Goal: Information Seeking & Learning: Check status

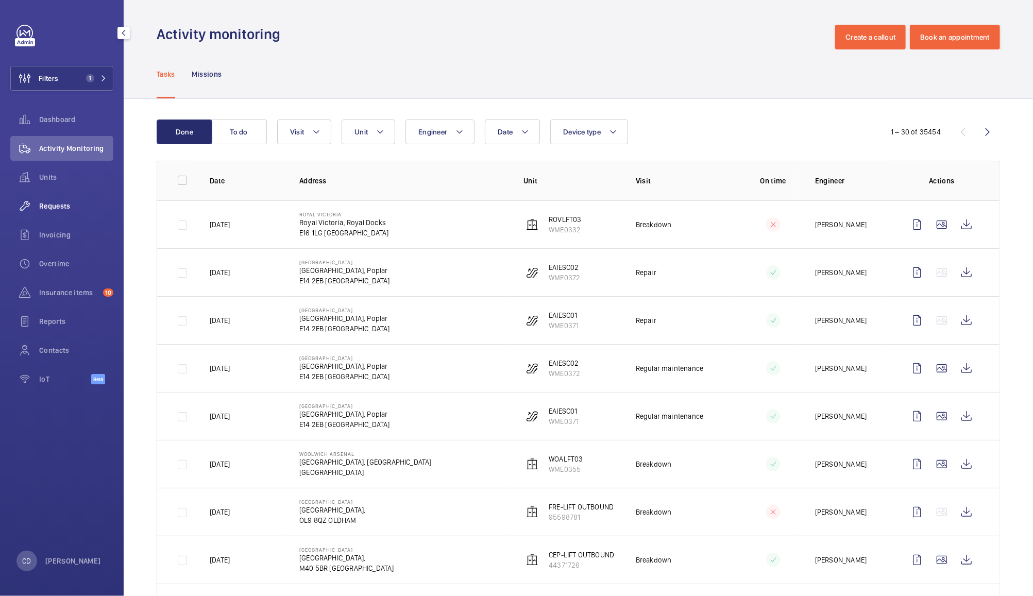
click at [75, 206] on span "Requests" at bounding box center [76, 206] width 74 height 10
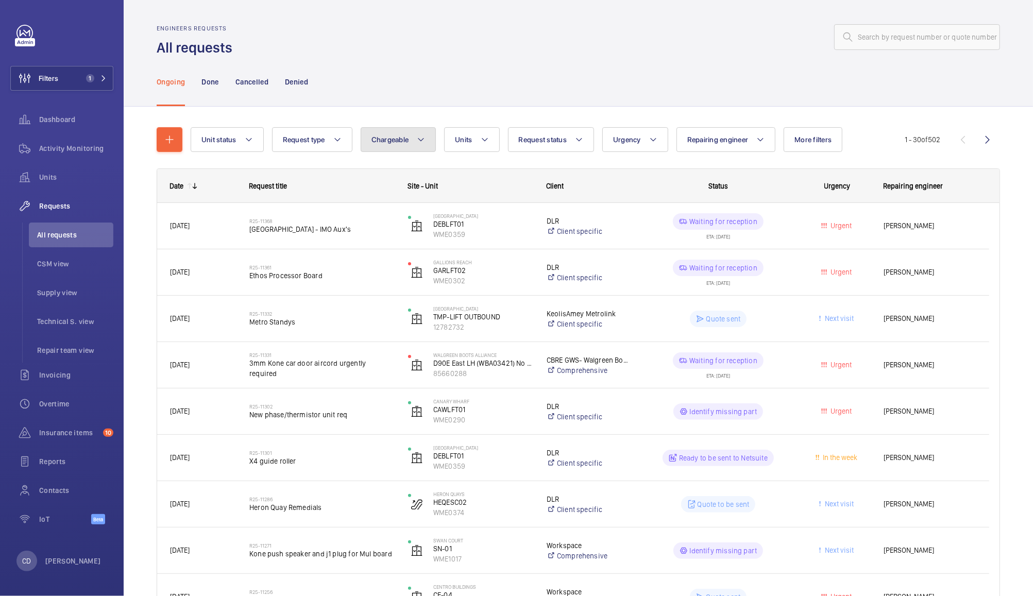
click at [413, 138] on button "Chargeable" at bounding box center [399, 139] width 76 height 25
click at [475, 89] on div "Ongoing Done Cancelled Denied" at bounding box center [579, 81] width 844 height 49
click at [476, 149] on button "Units" at bounding box center [471, 139] width 55 height 25
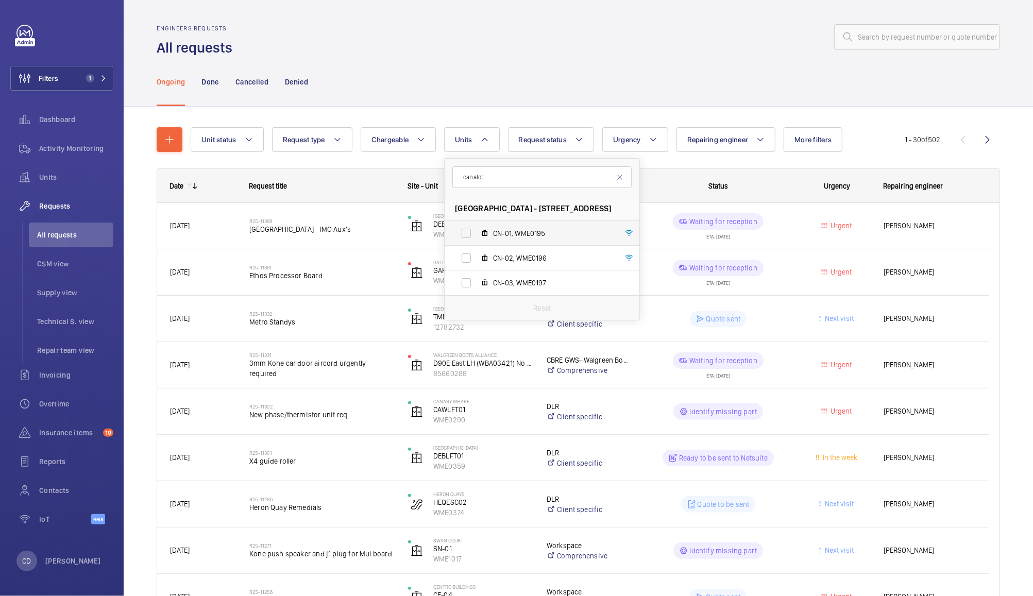
type input "canalot"
click at [468, 233] on label "CN-01, WME0195" at bounding box center [534, 233] width 178 height 25
click at [468, 233] on input "CN-01, WME0195" at bounding box center [466, 233] width 21 height 21
checkbox input "true"
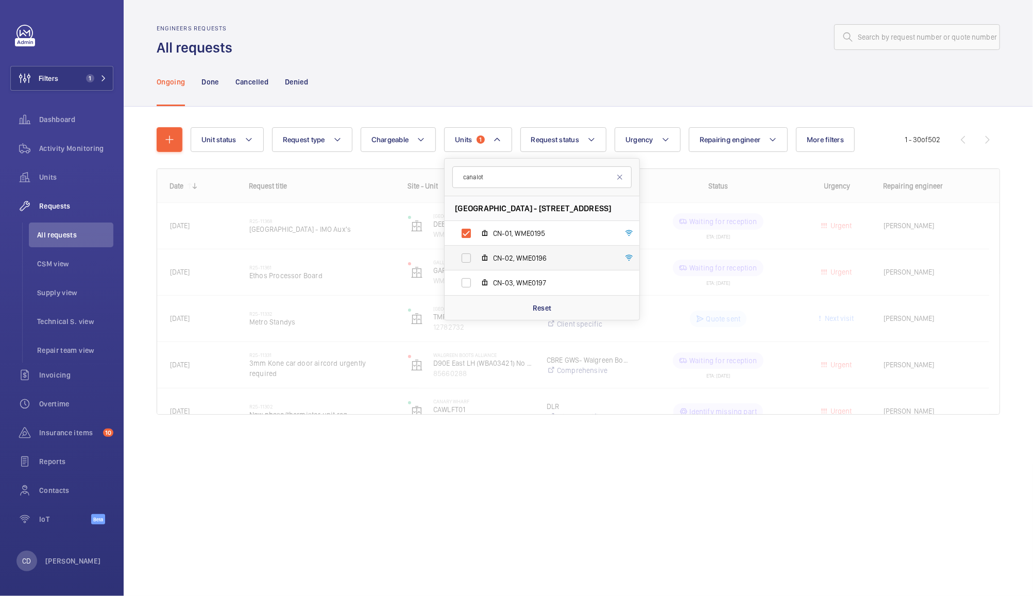
click at [466, 257] on label "CN-02, WME0196" at bounding box center [534, 258] width 178 height 25
click at [466, 257] on input "CN-02, WME0196" at bounding box center [466, 258] width 21 height 21
checkbox input "true"
click at [474, 282] on label "CN-03, WME0197" at bounding box center [534, 283] width 178 height 25
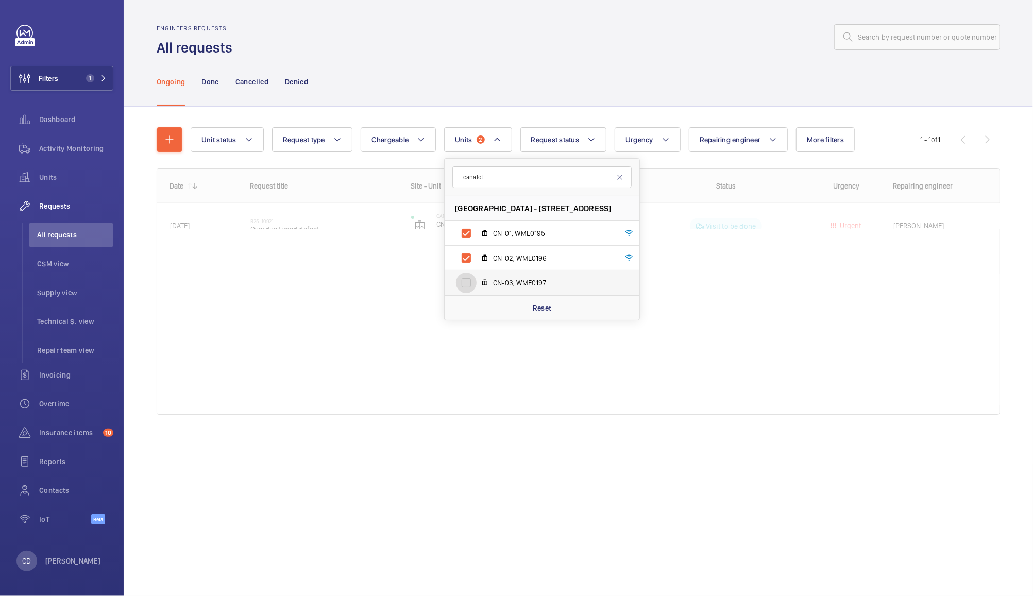
click at [474, 282] on input "CN-03, WME0197" at bounding box center [466, 283] width 21 height 21
checkbox input "true"
click at [624, 70] on div "Ongoing Done Cancelled Denied" at bounding box center [579, 81] width 844 height 49
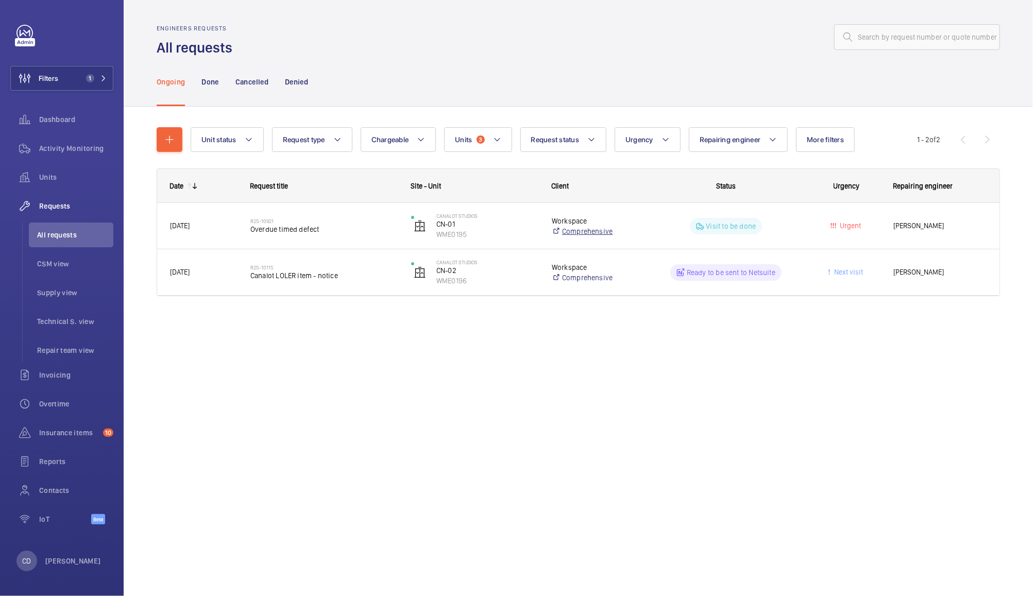
click at [636, 235] on link "Comprehensive" at bounding box center [595, 231] width 87 height 10
click at [275, 220] on h2 "R25-10921" at bounding box center [324, 221] width 147 height 6
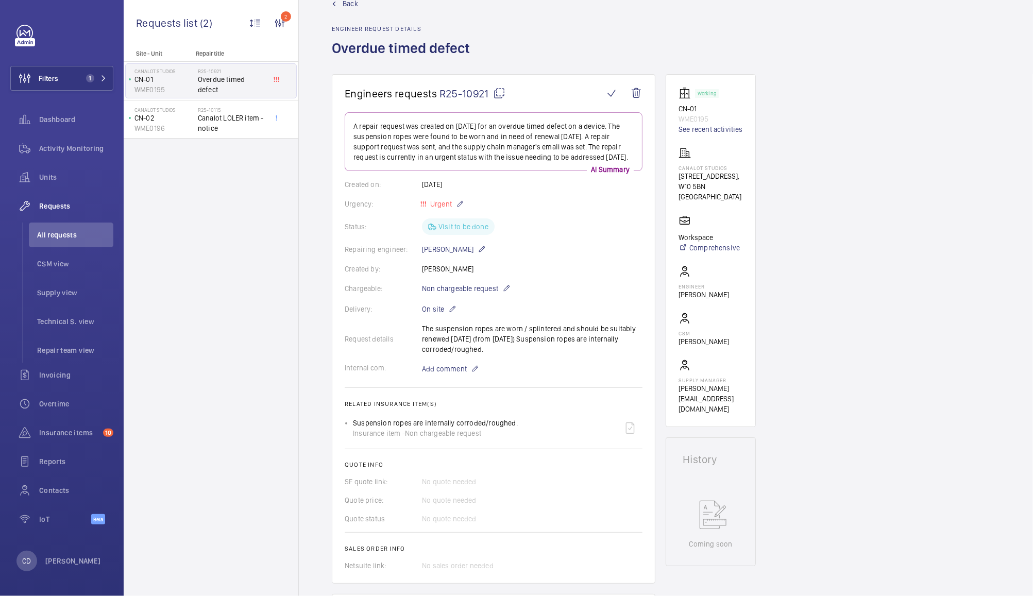
scroll to position [16, 0]
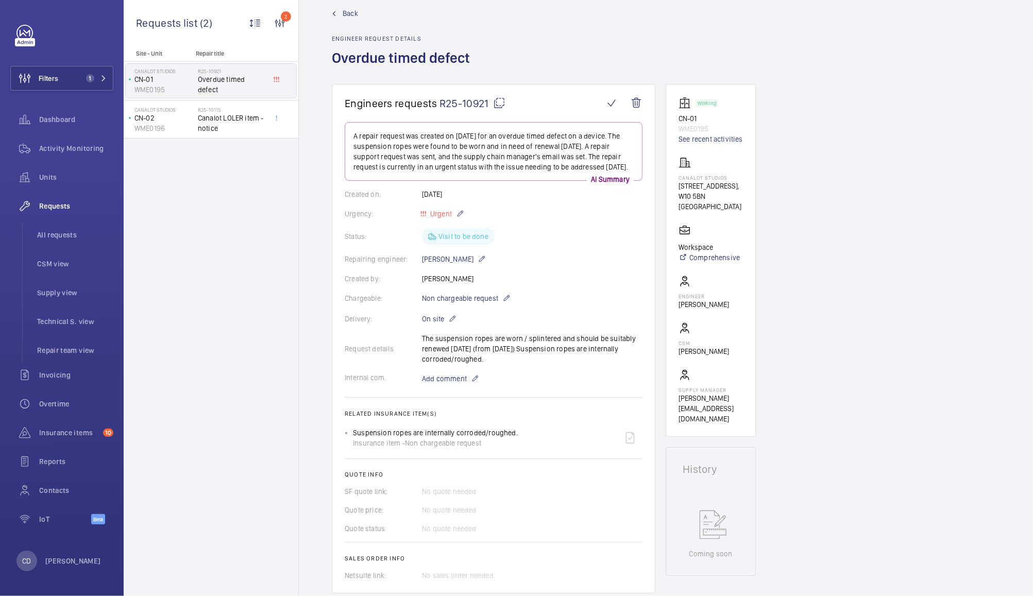
click at [237, 80] on span "Overdue timed defect" at bounding box center [232, 84] width 68 height 21
click at [493, 105] on mat-icon at bounding box center [499, 103] width 12 height 12
click at [61, 91] on div "Filters 1 Dashboard Activity Monitoring Units Requests All requests CSM view Su…" at bounding box center [61, 280] width 103 height 511
click at [62, 87] on button "Filters 1" at bounding box center [61, 78] width 103 height 25
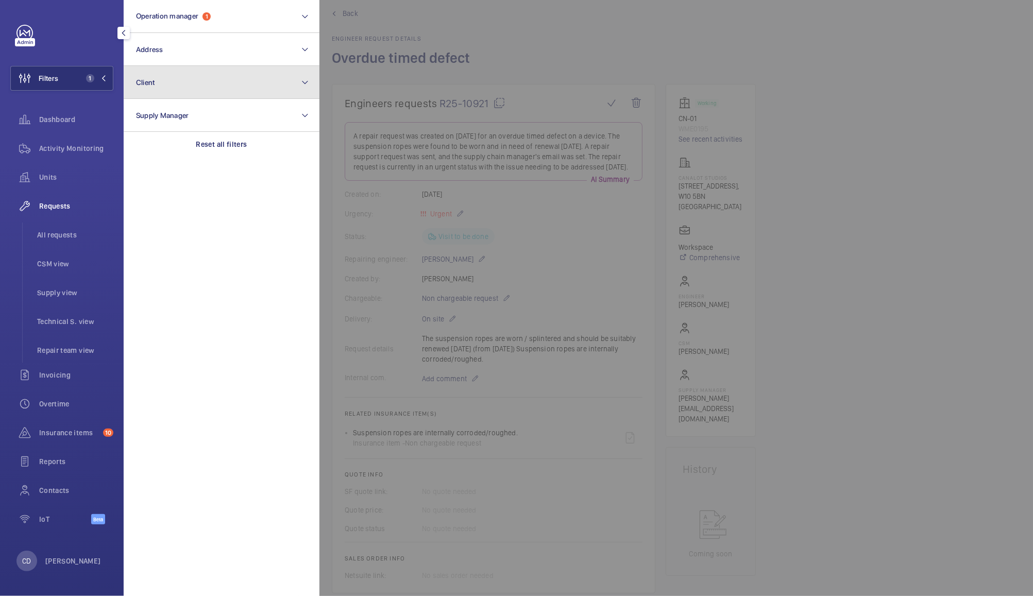
click at [195, 80] on button "Client" at bounding box center [222, 82] width 196 height 33
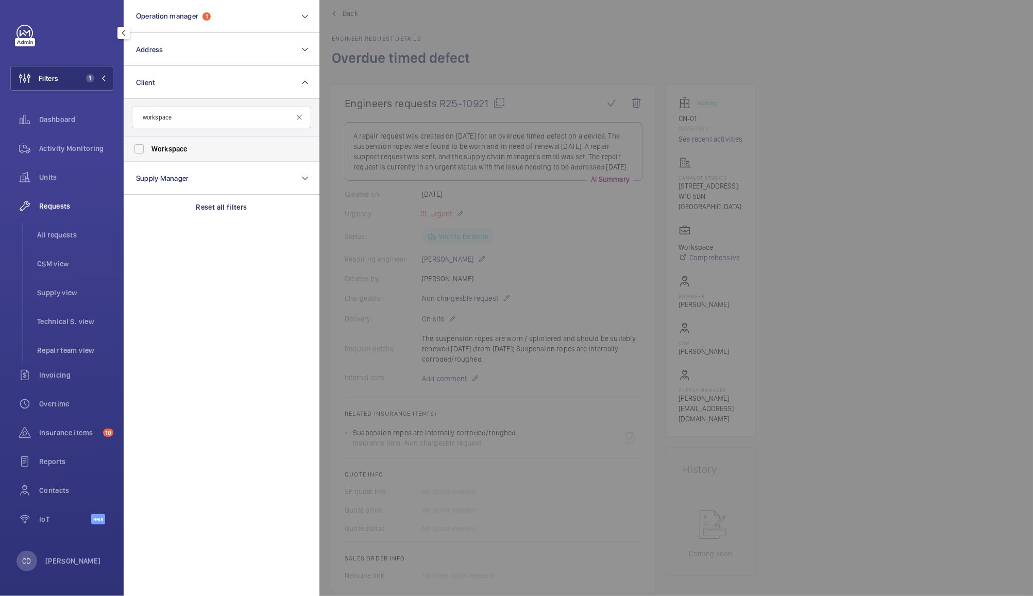
type input "workspace"
click at [135, 153] on label "Workspace" at bounding box center [213, 149] width 179 height 25
click at [135, 153] on input "Workspace" at bounding box center [139, 149] width 21 height 21
checkbox input "true"
click at [516, 43] on div at bounding box center [836, 298] width 1033 height 596
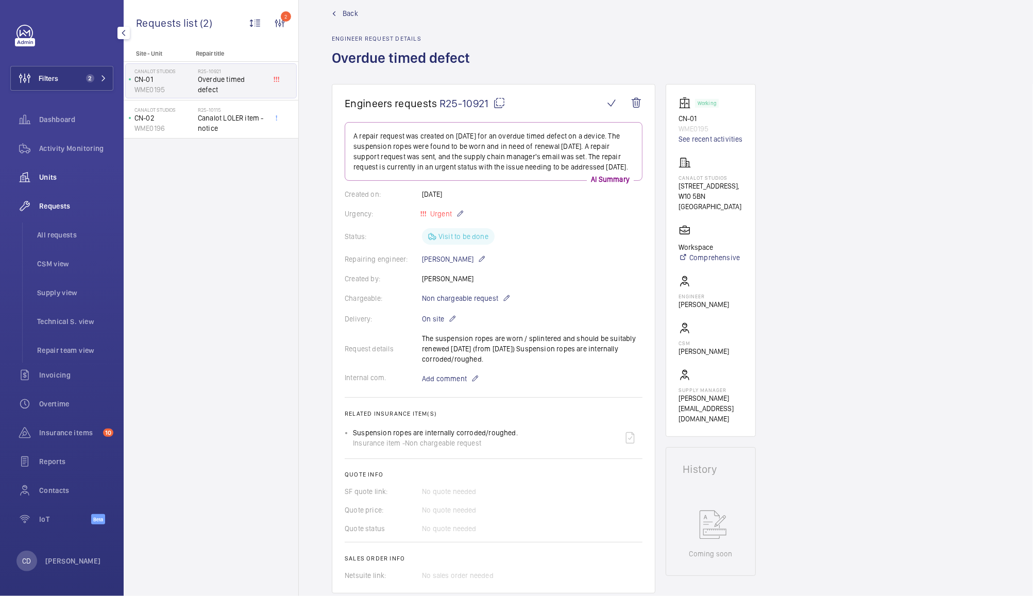
click at [51, 176] on span "Units" at bounding box center [76, 177] width 74 height 10
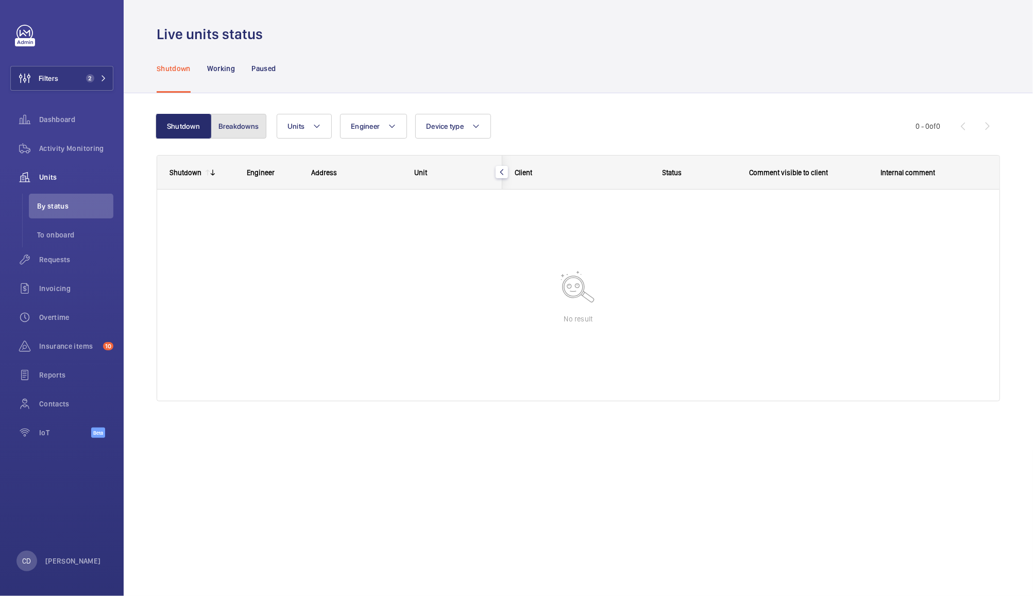
click at [247, 125] on button "Breakdowns" at bounding box center [239, 126] width 56 height 25
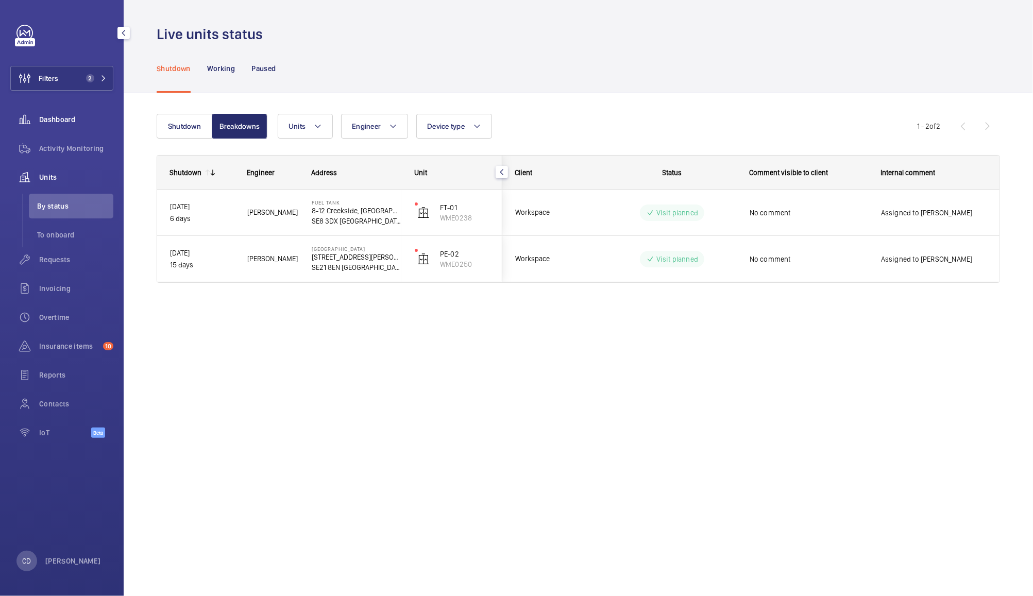
click at [46, 123] on span "Dashboard" at bounding box center [76, 119] width 74 height 10
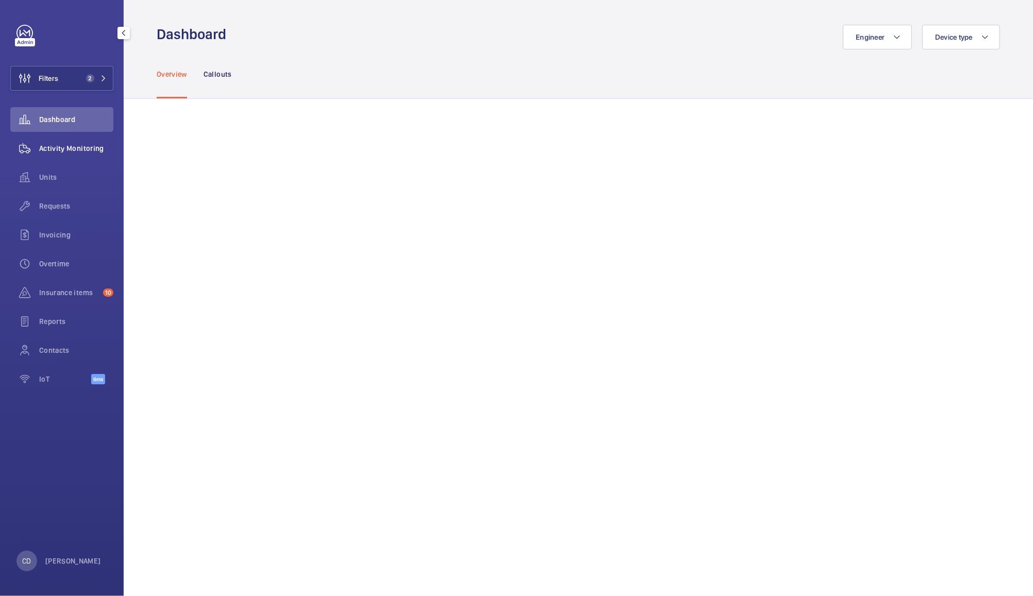
click at [73, 151] on span "Activity Monitoring" at bounding box center [76, 148] width 74 height 10
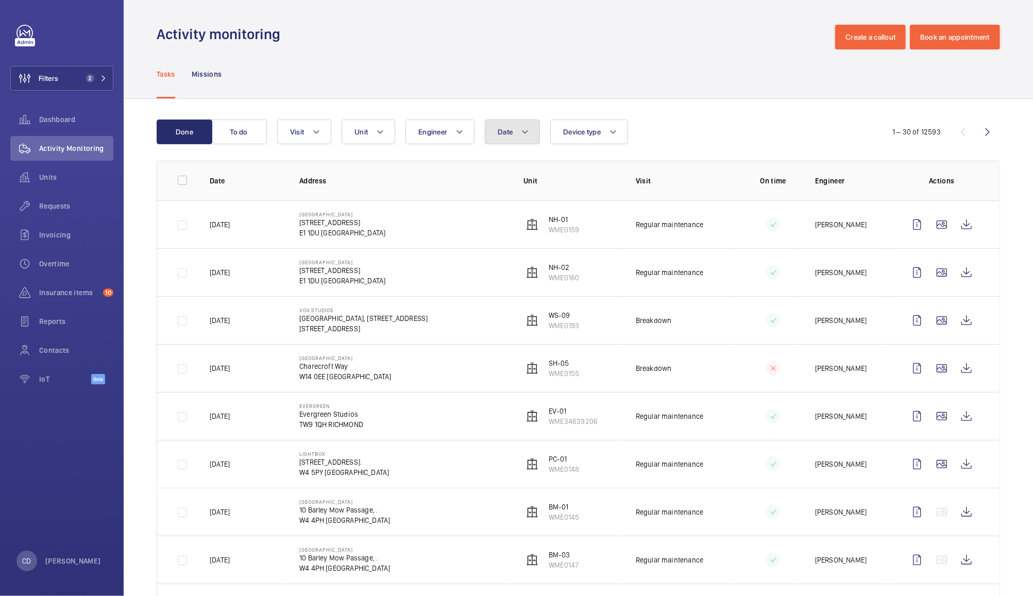
click at [499, 132] on span "Date" at bounding box center [505, 132] width 15 height 8
click at [508, 202] on mat-icon at bounding box center [512, 207] width 12 height 12
click at [525, 248] on span "1" at bounding box center [523, 251] width 20 height 20
type input "[DATE]"
click at [572, 333] on span "31" at bounding box center [568, 340] width 20 height 20
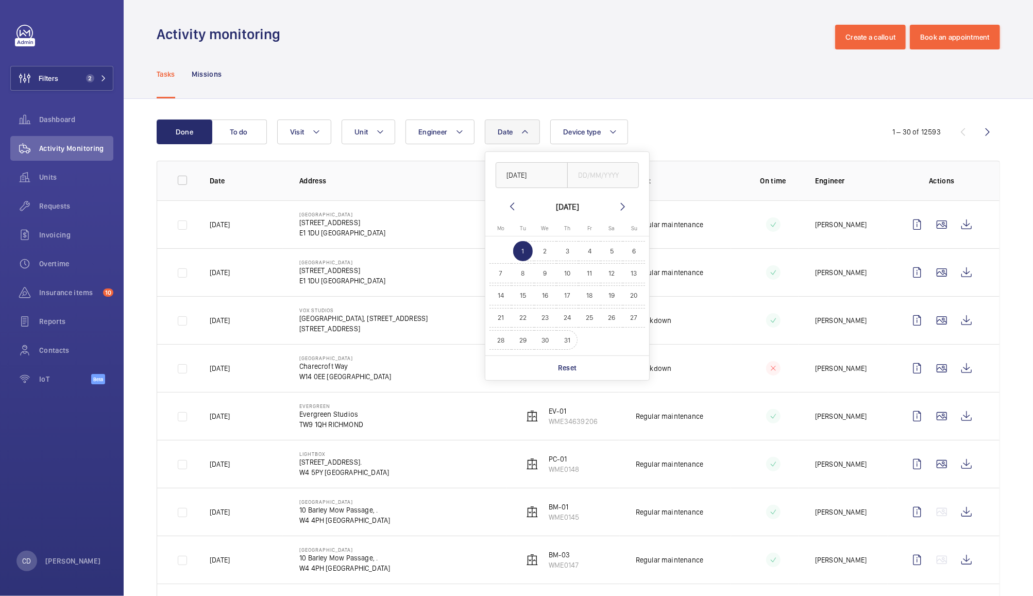
type input "[DATE]"
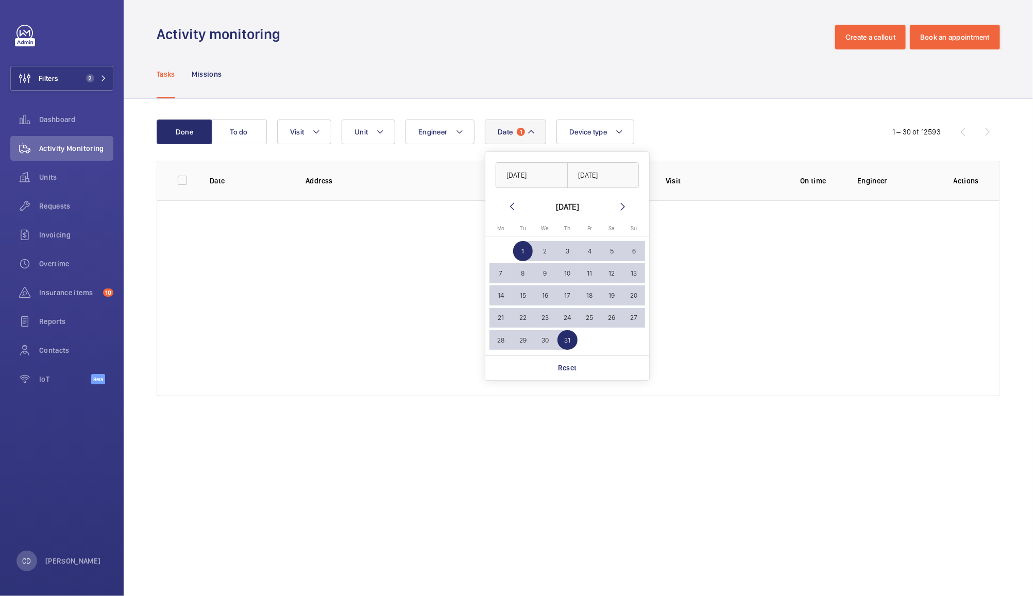
click at [736, 105] on div "Done To do Date 1 [DATE] [DATE] [DATE] [DATE] Mo [DATE] Tu [DATE] We [DATE] Th …" at bounding box center [579, 260] width 910 height 322
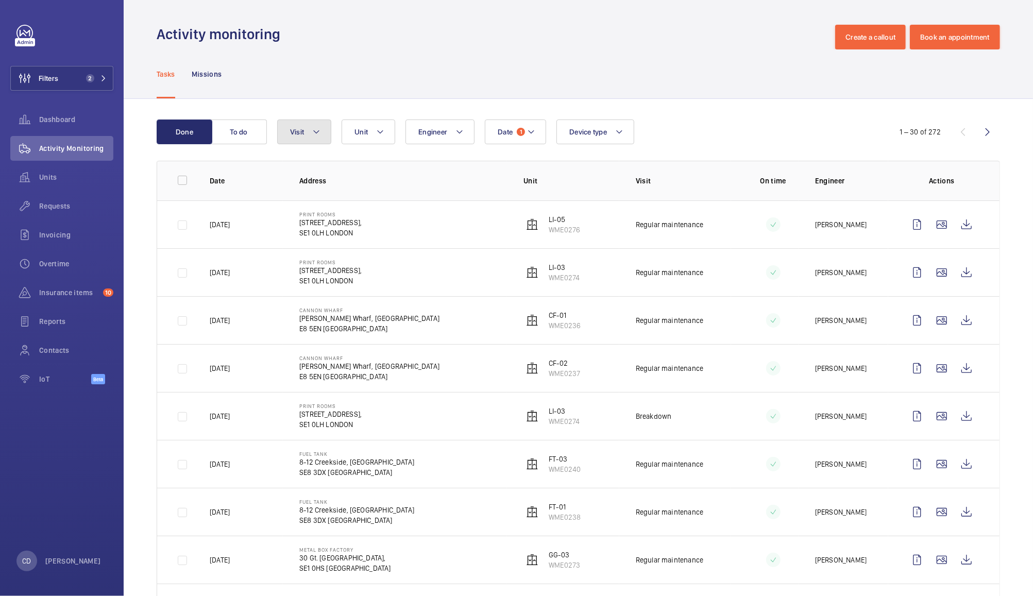
click at [299, 139] on button "Visit" at bounding box center [304, 132] width 54 height 25
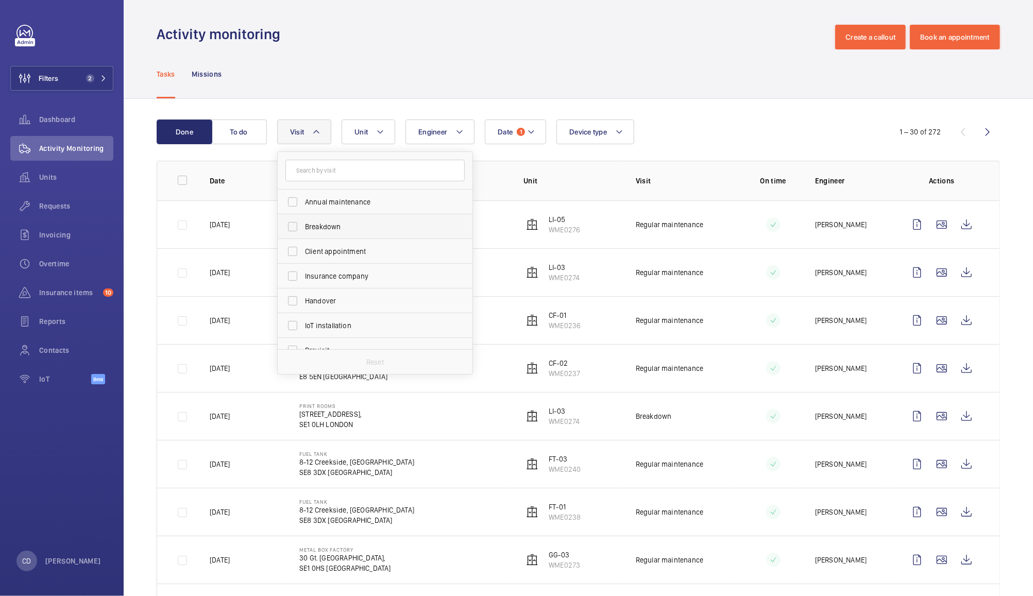
click at [297, 229] on label "Breakdown" at bounding box center [367, 226] width 179 height 25
click at [297, 229] on input "Breakdown" at bounding box center [292, 226] width 21 height 21
checkbox input "true"
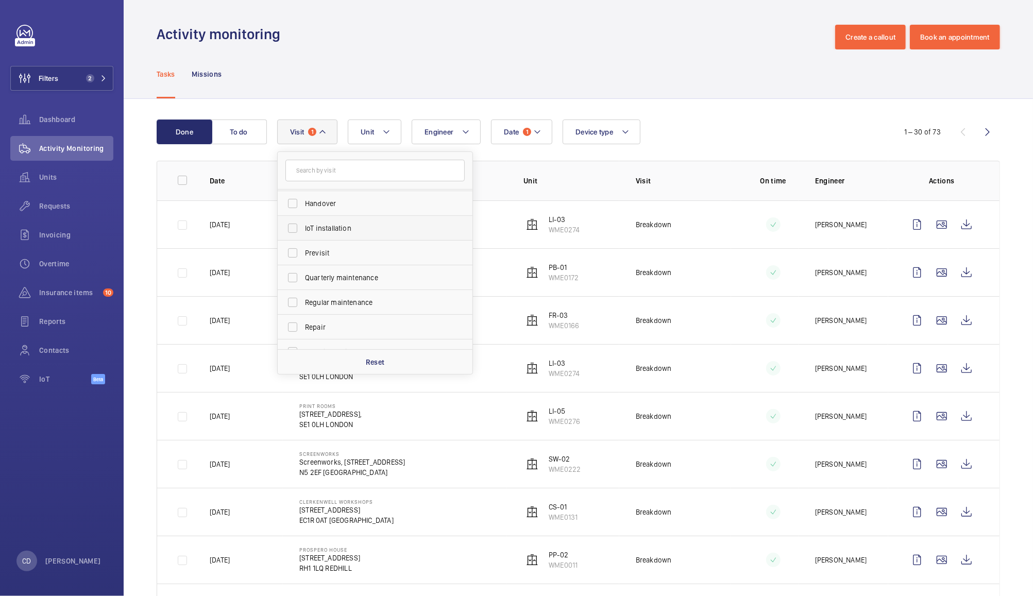
scroll to position [107, 0]
click at [293, 316] on label "Repair" at bounding box center [367, 318] width 179 height 25
click at [293, 316] on input "Repair" at bounding box center [292, 318] width 21 height 21
click at [291, 318] on label "Repair" at bounding box center [367, 318] width 179 height 25
click at [291, 318] on input "Repair" at bounding box center [292, 318] width 21 height 21
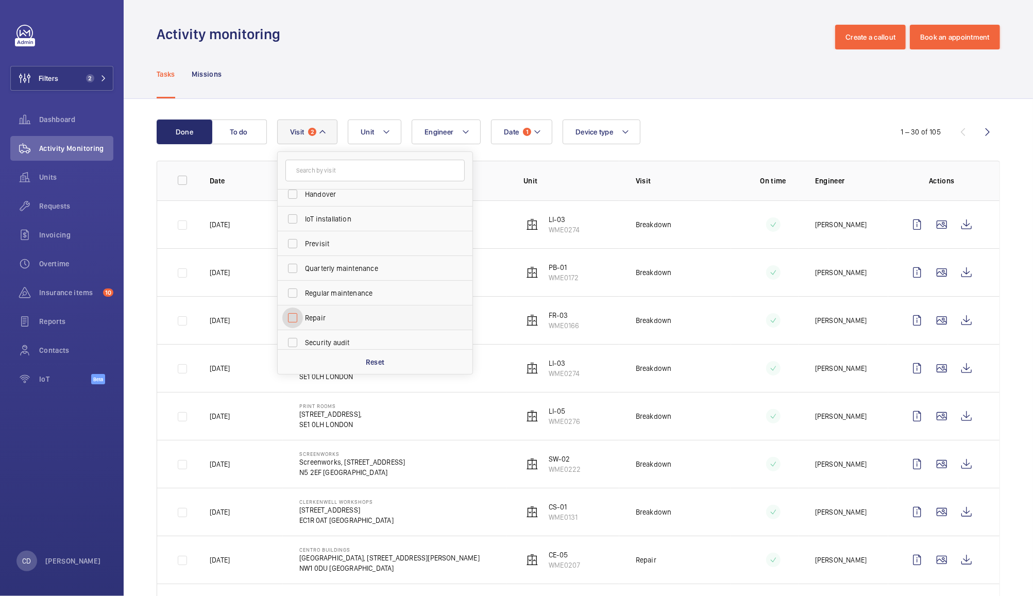
checkbox input "false"
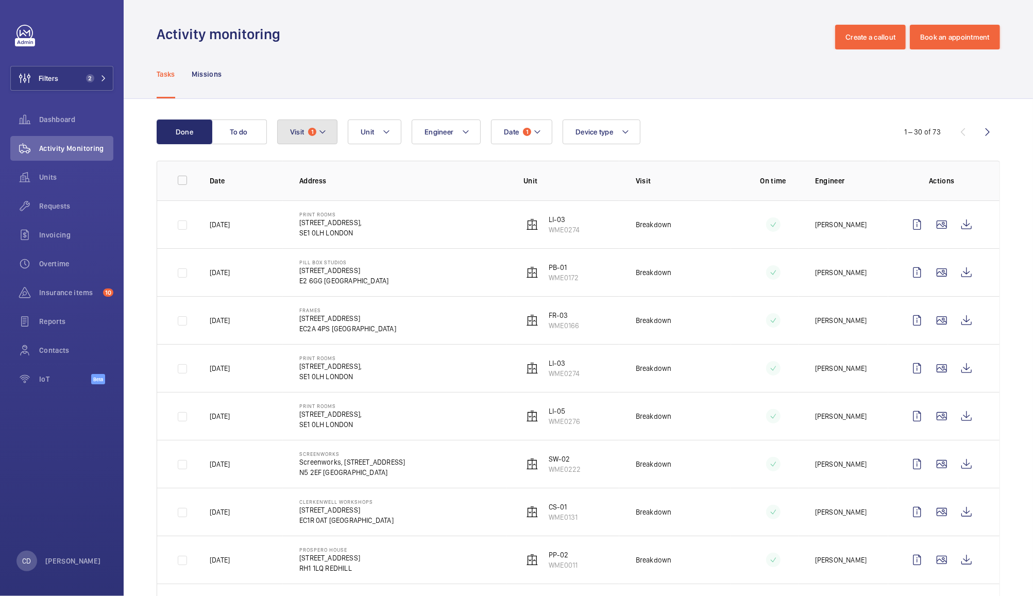
click at [312, 132] on span "1" at bounding box center [312, 132] width 8 height 8
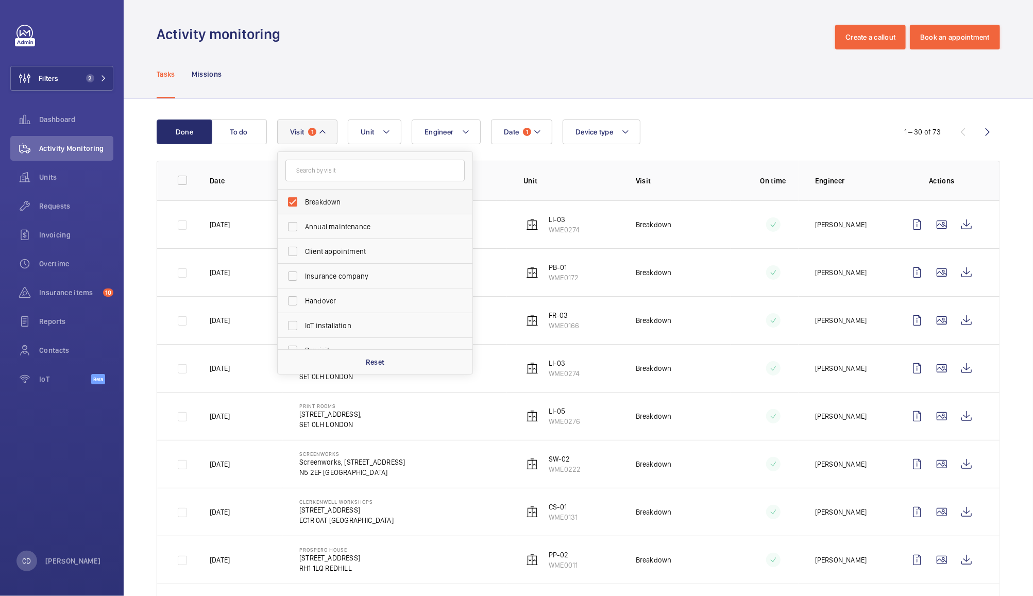
click at [332, 203] on span "Breakdown" at bounding box center [376, 202] width 142 height 10
click at [303, 203] on input "Breakdown" at bounding box center [292, 202] width 21 height 21
checkbox input "false"
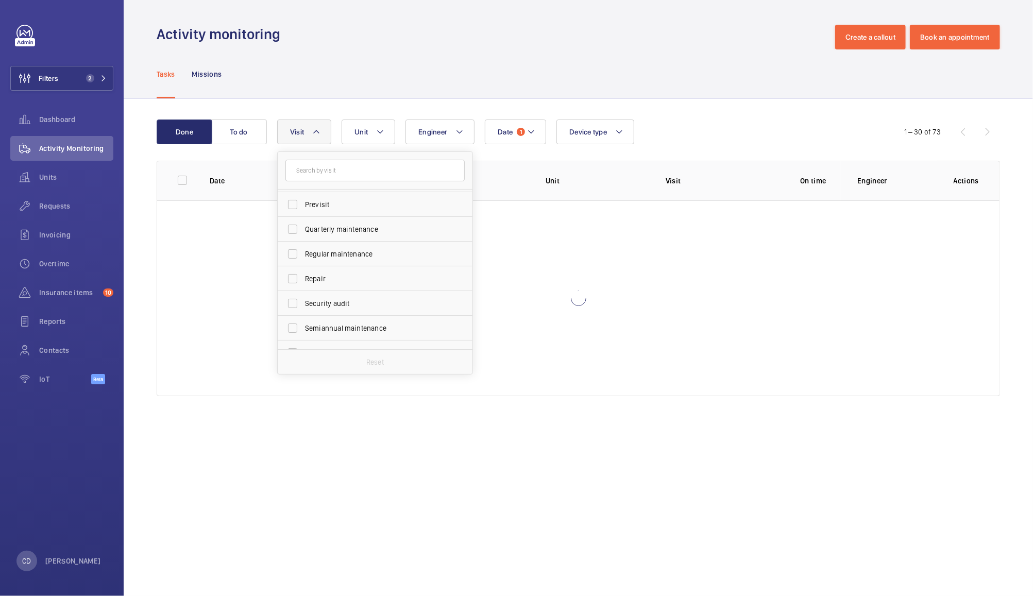
scroll to position [161, 0]
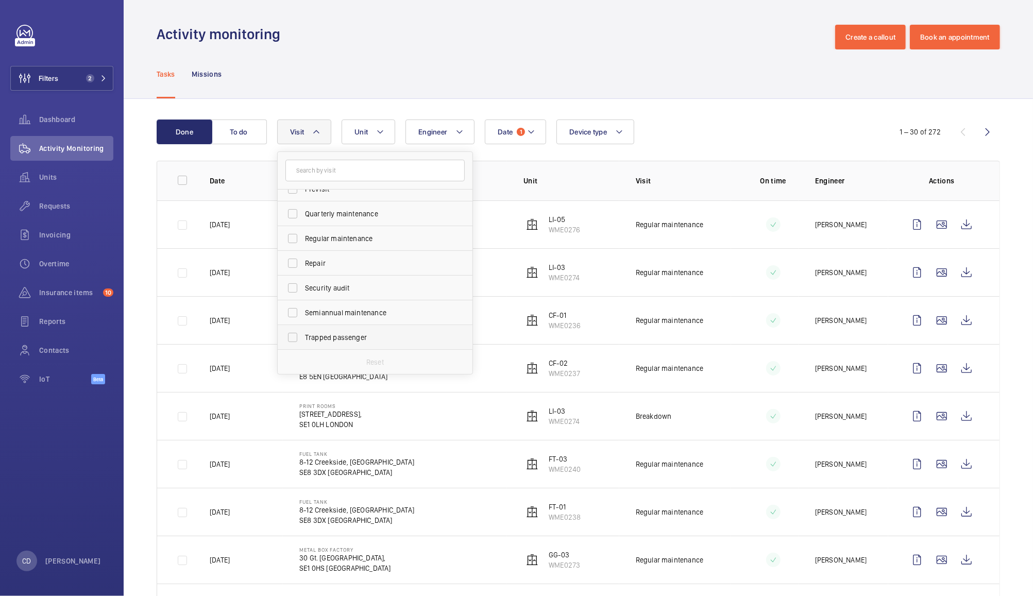
click at [359, 338] on span "Trapped passenger" at bounding box center [376, 337] width 142 height 10
click at [303, 338] on input "Trapped passenger" at bounding box center [292, 337] width 21 height 21
checkbox input "true"
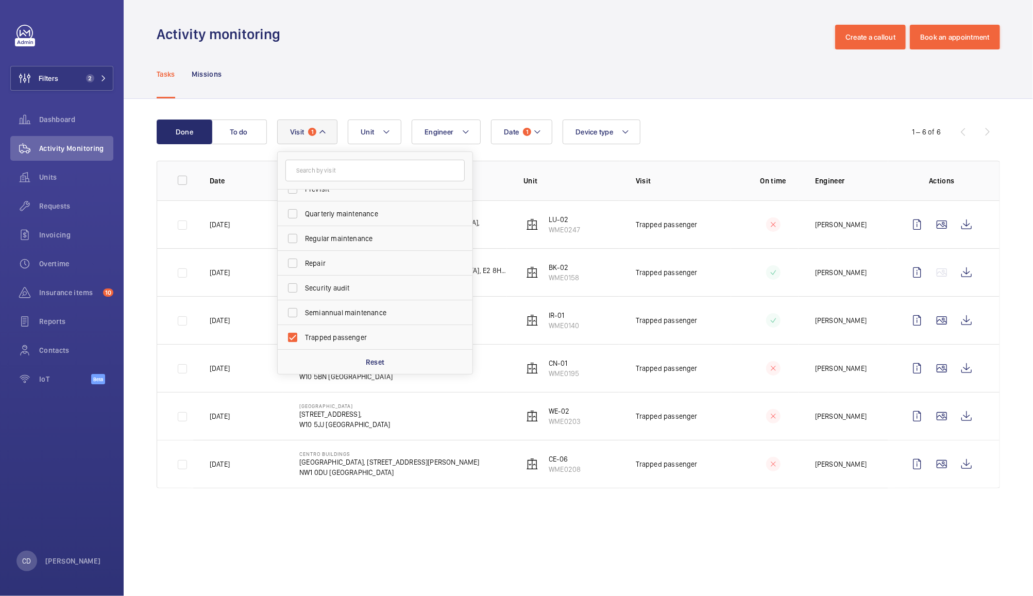
click at [729, 543] on wm-front-admin-operations-monitoring "Activity monitoring Create a callout Book an appointment Tasks Missions Done To…" at bounding box center [579, 298] width 910 height 596
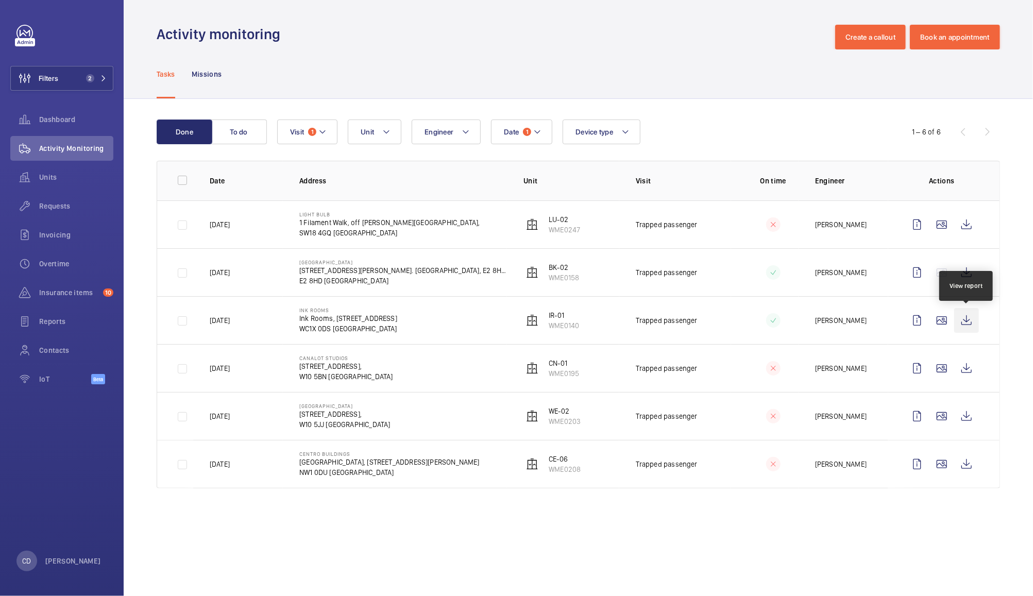
click at [966, 324] on wm-front-icon-button at bounding box center [967, 320] width 25 height 25
click at [324, 151] on wm-front-table "Done To do Date 1 Engineer Unit Device type Visit 1 1 – 6 of 6 Date Address Uni…" at bounding box center [579, 304] width 844 height 369
click at [315, 139] on button "Visit 1" at bounding box center [307, 132] width 60 height 25
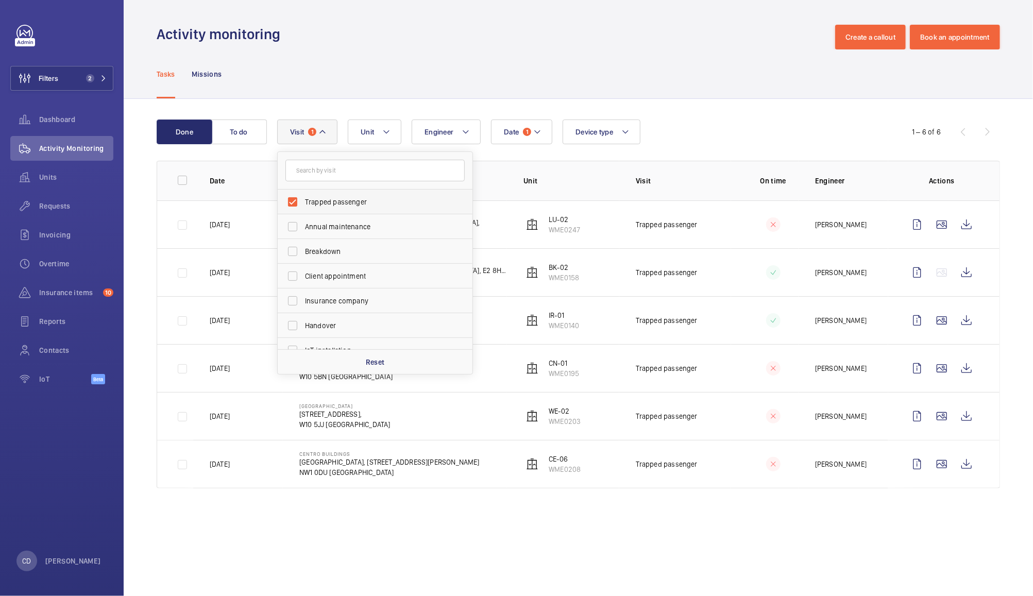
click at [299, 198] on label "Trapped passenger" at bounding box center [367, 202] width 179 height 25
click at [299, 198] on input "Trapped passenger" at bounding box center [292, 202] width 21 height 21
checkbox input "false"
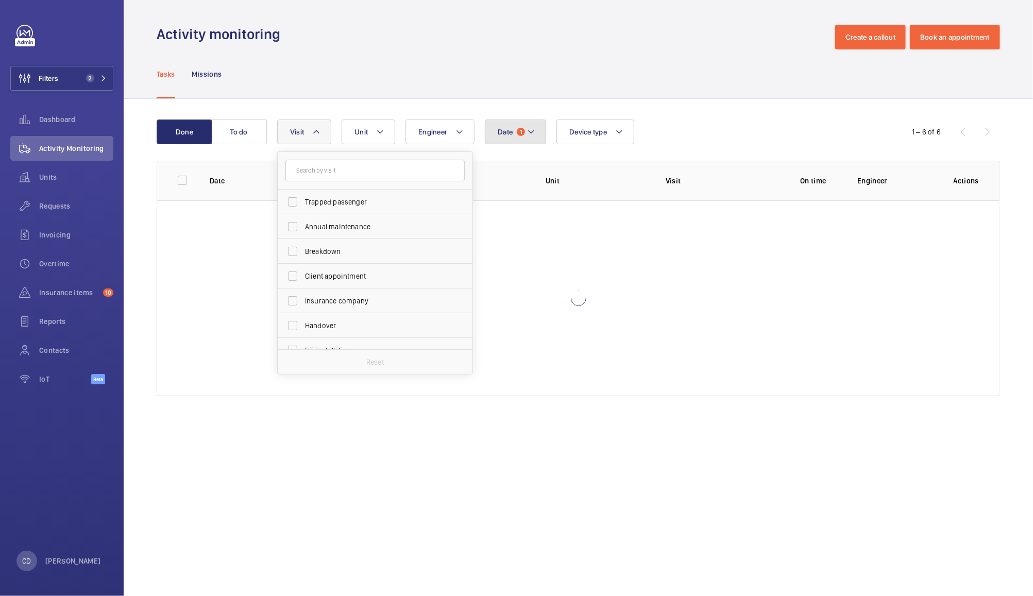
click at [515, 130] on button "Date 1" at bounding box center [515, 132] width 61 height 25
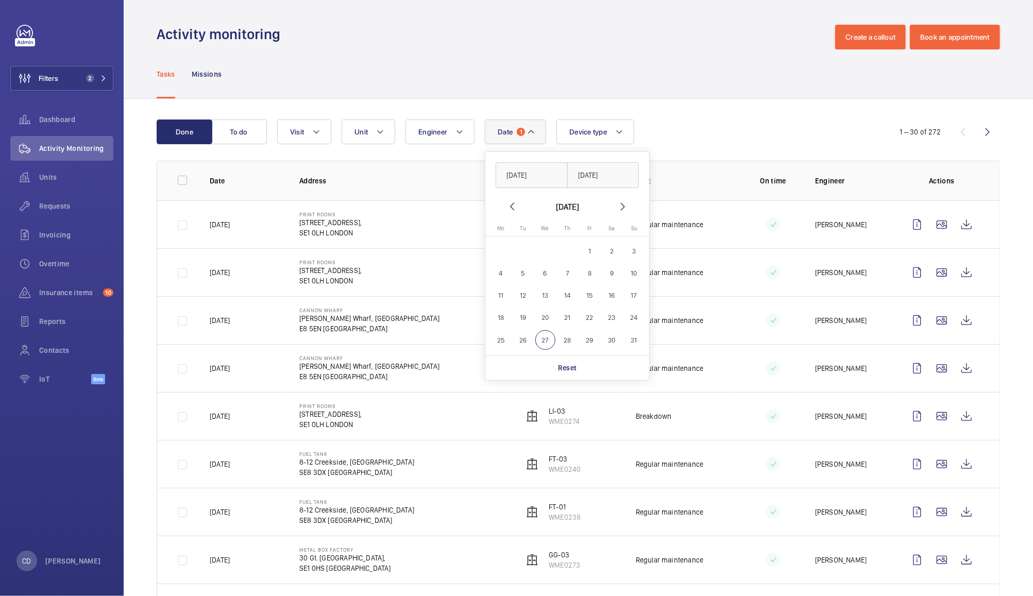
click at [589, 246] on span "1" at bounding box center [590, 251] width 20 height 20
type input "[DATE]"
click at [638, 342] on span "31" at bounding box center [634, 340] width 20 height 20
type input "[DATE]"
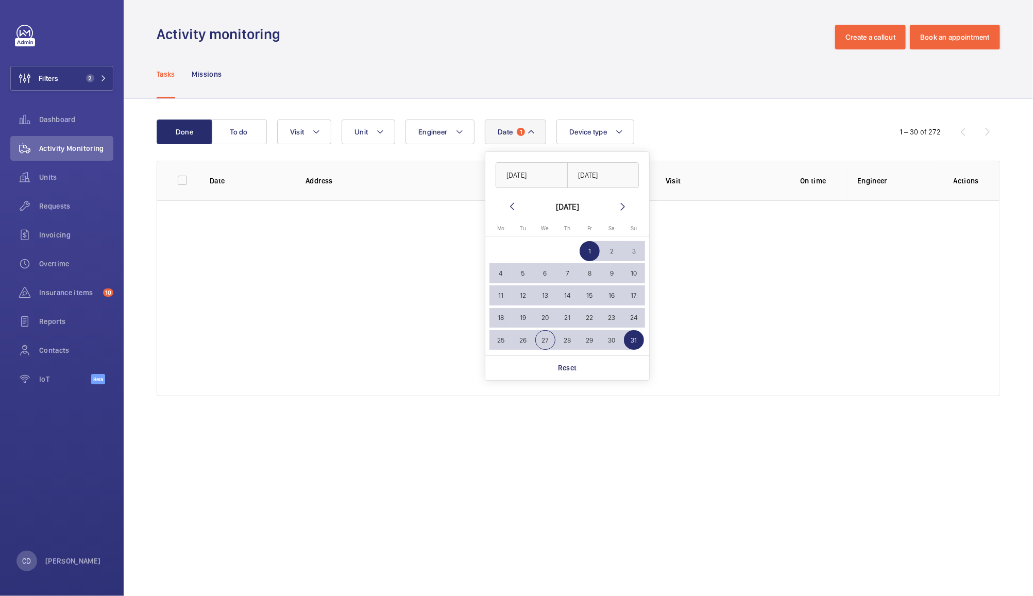
click at [506, 54] on div "Tasks Missions" at bounding box center [579, 73] width 844 height 49
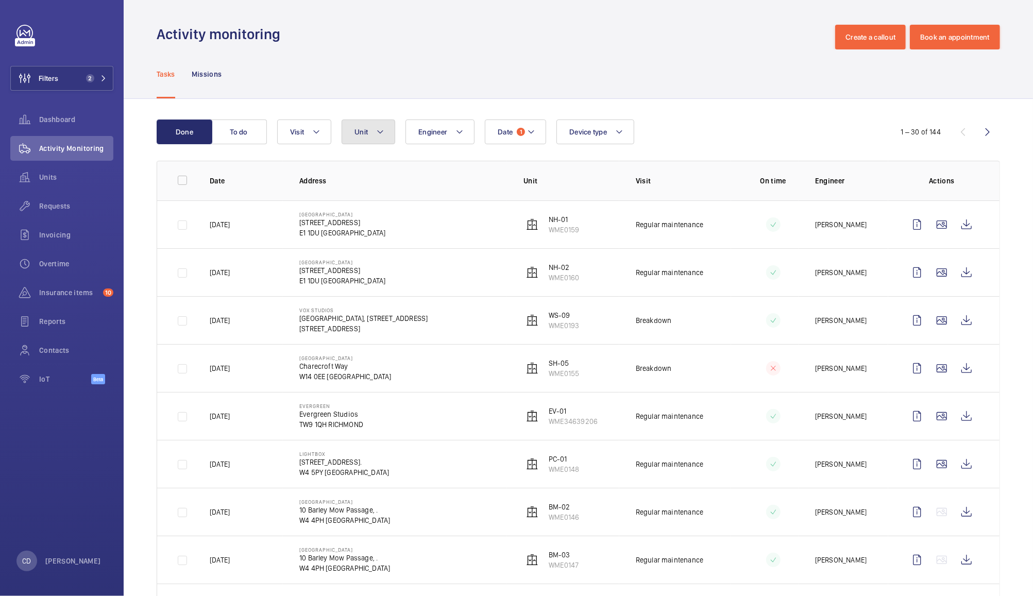
click at [373, 130] on button "Unit" at bounding box center [369, 132] width 54 height 25
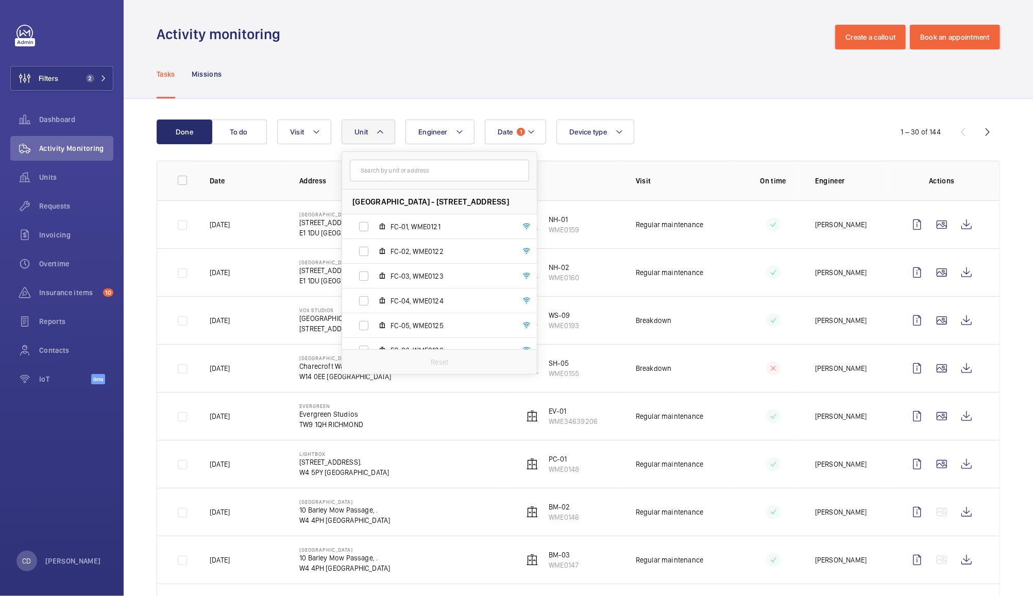
click at [406, 173] on input "text" at bounding box center [439, 171] width 179 height 22
type input "we-"
click at [371, 227] on label "WE- 01, WME0202" at bounding box center [431, 226] width 178 height 25
click at [371, 227] on input "WE- 01, WME0202" at bounding box center [364, 226] width 21 height 21
checkbox input "true"
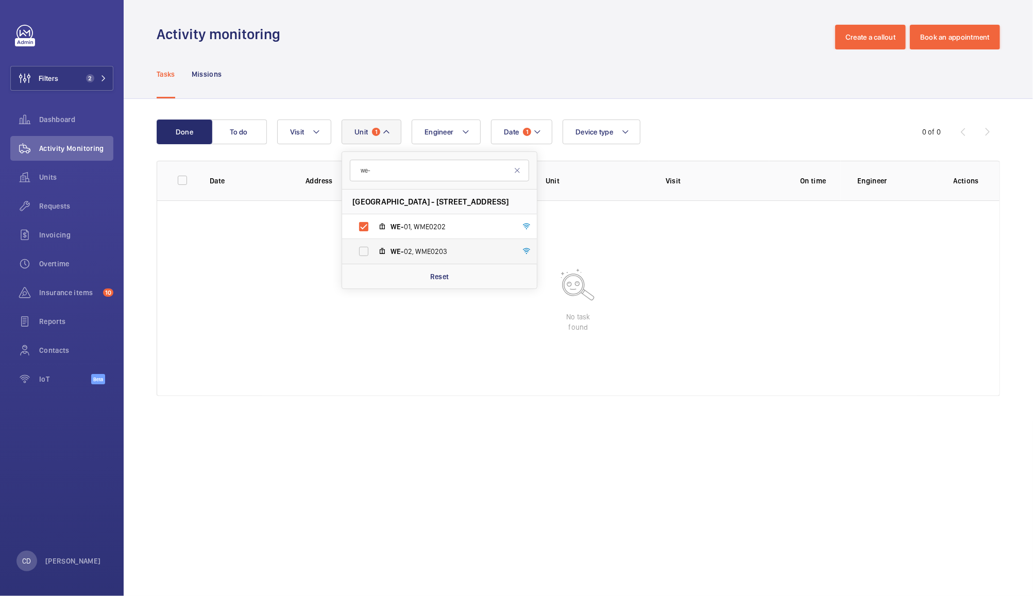
click at [368, 261] on label "WE- 02, WME0203" at bounding box center [431, 251] width 178 height 25
click at [368, 261] on input "WE- 02, WME0203" at bounding box center [364, 251] width 21 height 21
checkbox input "true"
click at [676, 81] on div "Tasks Missions" at bounding box center [579, 73] width 844 height 49
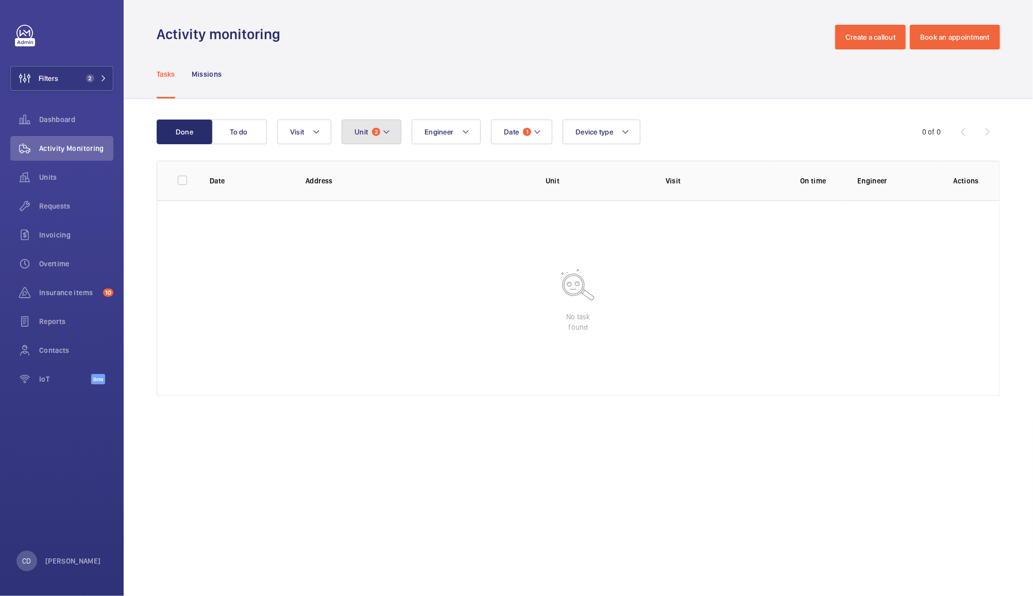
click at [368, 139] on button "Unit 2" at bounding box center [372, 132] width 60 height 25
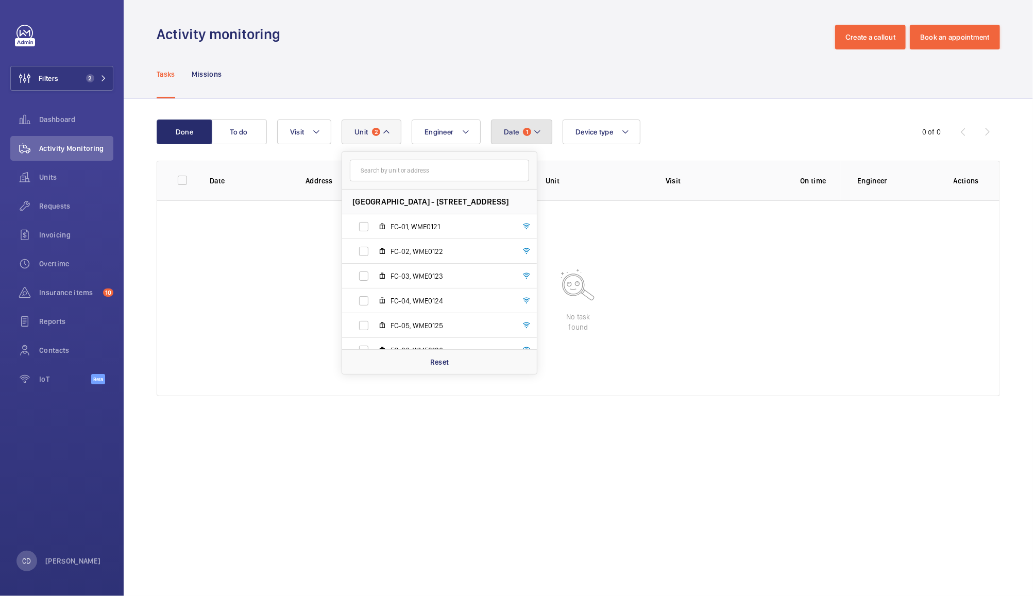
click at [518, 137] on button "Date 1" at bounding box center [521, 132] width 61 height 25
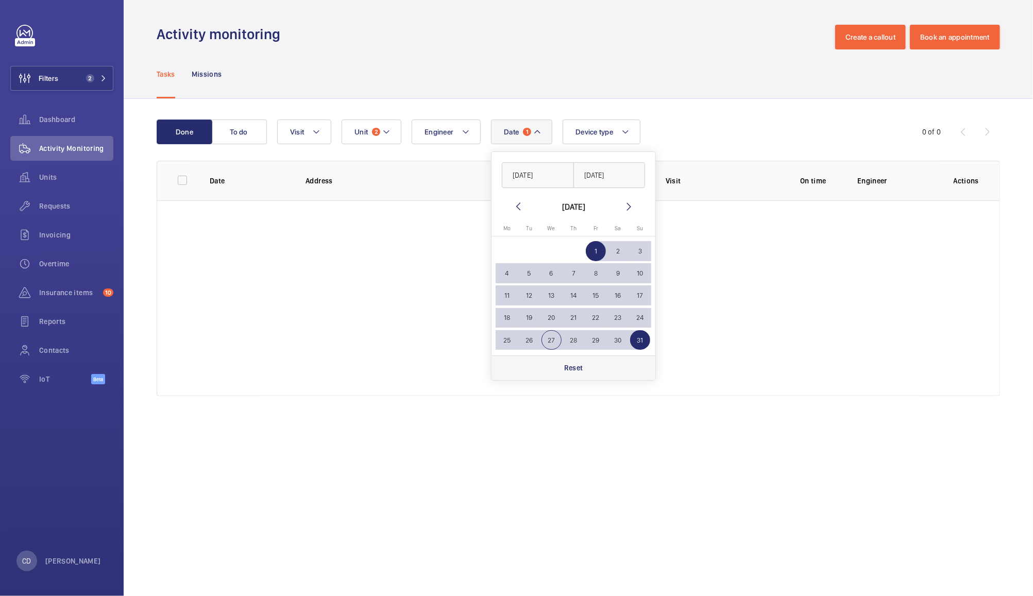
click at [572, 377] on div "Reset" at bounding box center [574, 368] width 164 height 25
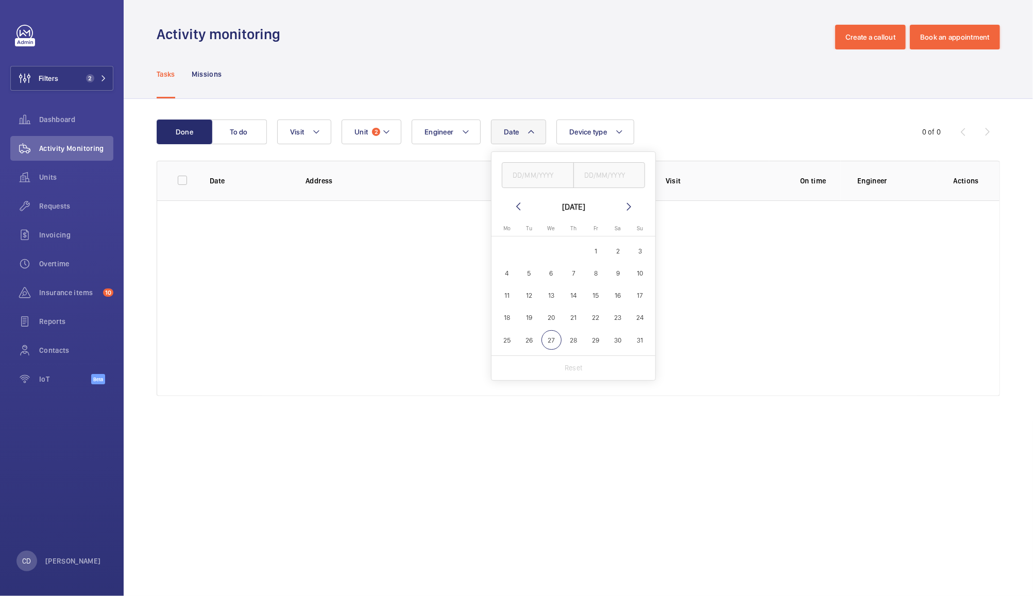
click at [524, 206] on wm-front-date-range-picker-header "[DATE]" at bounding box center [573, 207] width 123 height 12
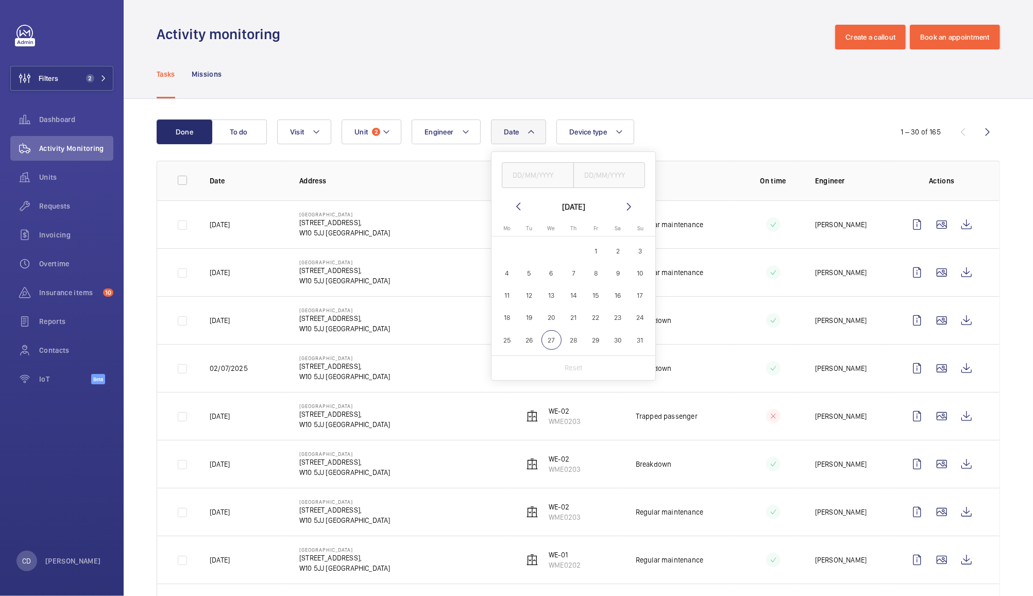
click at [516, 206] on mat-icon at bounding box center [518, 207] width 12 height 12
click at [535, 254] on span "1" at bounding box center [530, 251] width 20 height 20
type input "[DATE]"
click at [547, 256] on span "2" at bounding box center [552, 251] width 20 height 20
type input "02/07/2025"
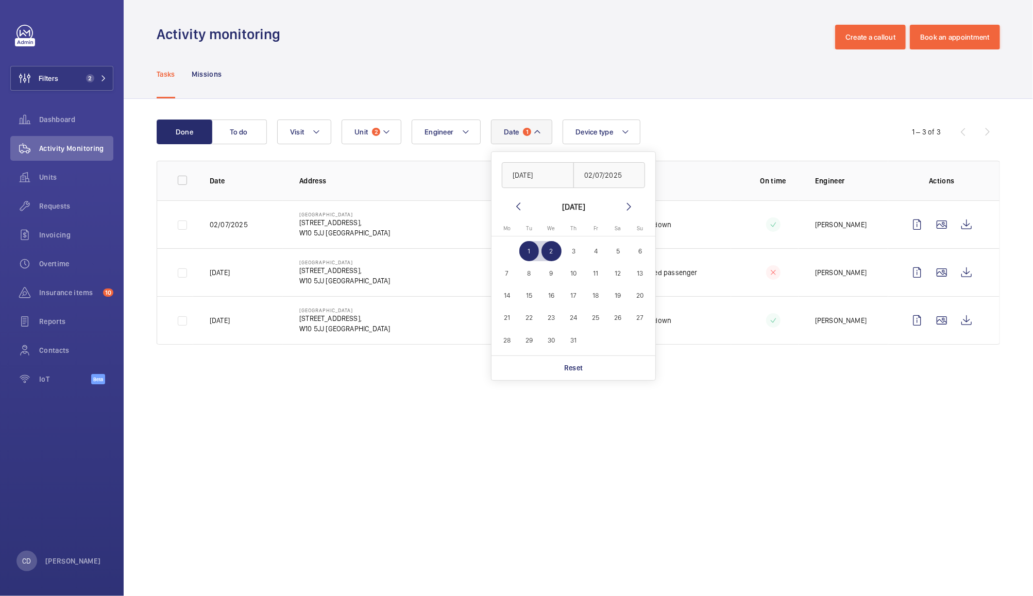
click at [723, 138] on div "Date 1 [DATE] [DATE] [DATE] [DATE] Mo [DATE] Tu [DATE] We [DATE] Th [DATE] Fr […" at bounding box center [576, 132] width 599 height 25
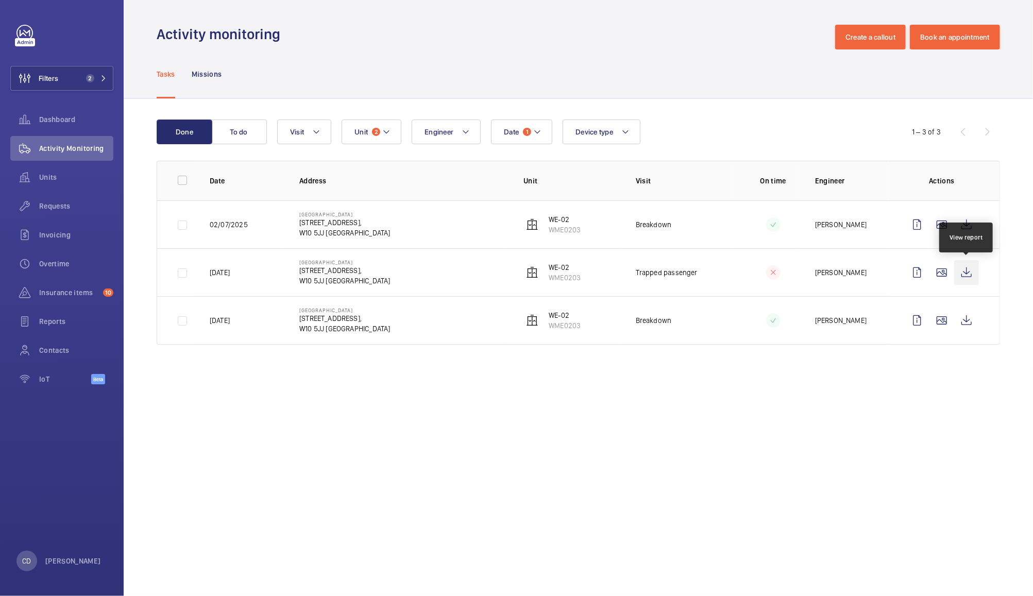
click at [966, 277] on wm-front-icon-button at bounding box center [967, 272] width 25 height 25
click at [960, 321] on wm-front-icon-button at bounding box center [967, 320] width 25 height 25
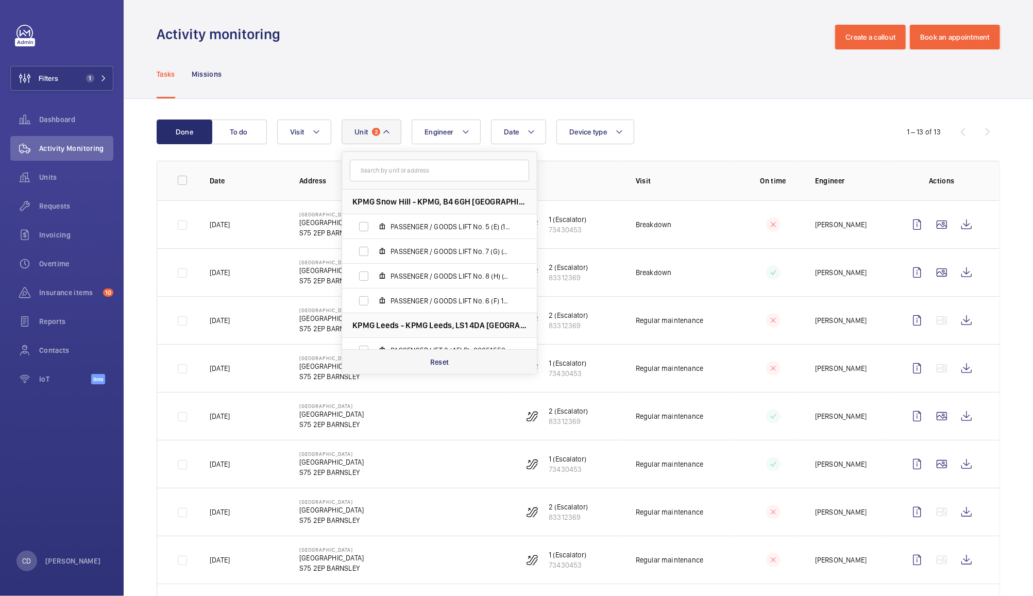
click at [445, 369] on div "Reset" at bounding box center [439, 361] width 195 height 25
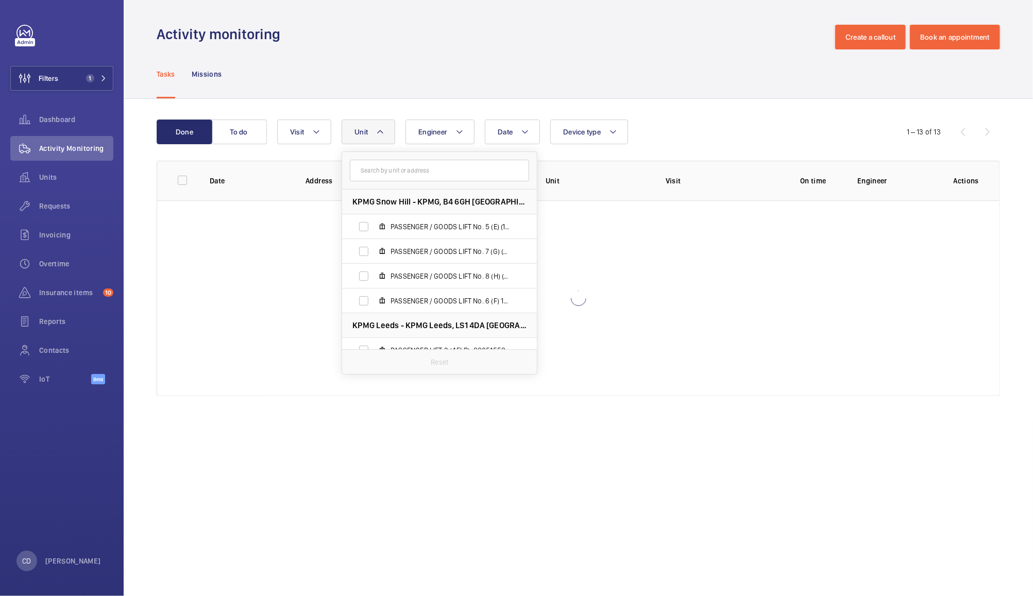
click at [425, 64] on div "Tasks Missions" at bounding box center [579, 73] width 844 height 49
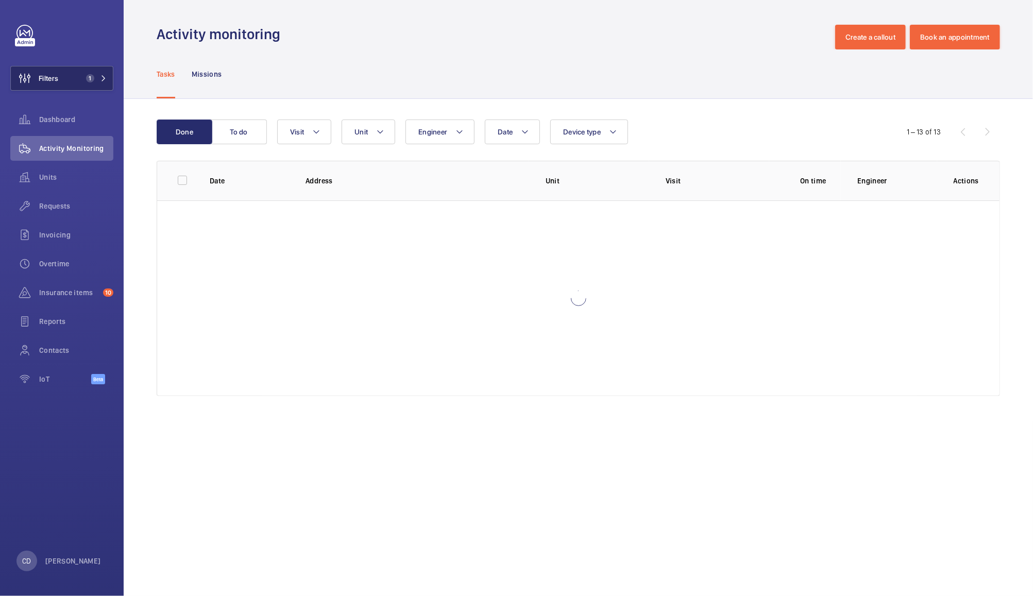
click at [83, 82] on span "1" at bounding box center [88, 78] width 12 height 8
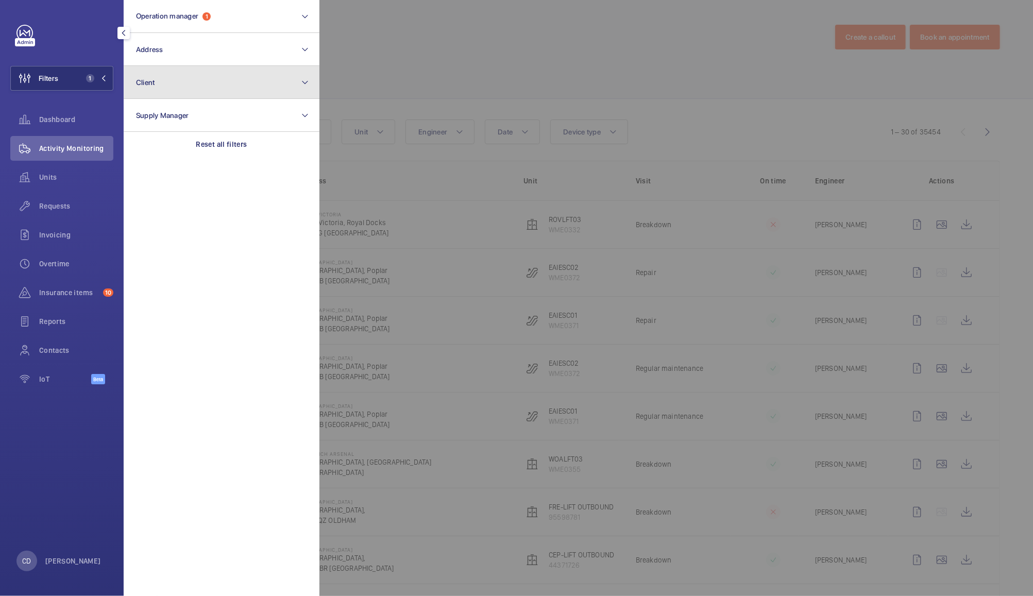
click at [236, 95] on button "Client" at bounding box center [222, 82] width 196 height 33
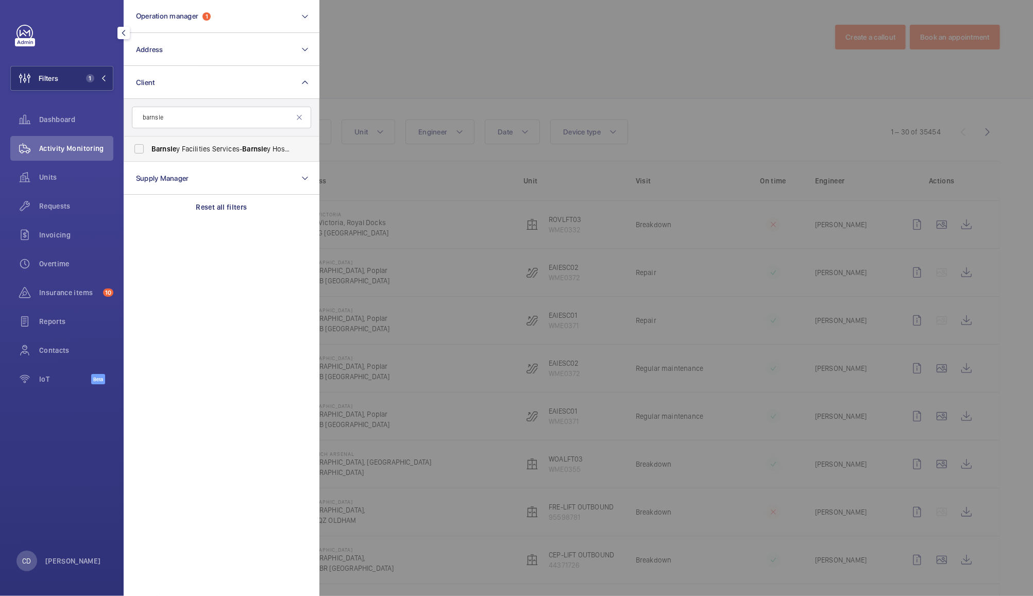
type input "barnsle"
click at [235, 153] on span "Barnsle y Facilities Services- Barnsle y Hospital" at bounding box center [223, 149] width 142 height 10
click at [149, 153] on input "Barnsle y Facilities Services- Barnsle y Hospital" at bounding box center [139, 149] width 21 height 21
checkbox input "true"
click at [434, 66] on div at bounding box center [836, 298] width 1033 height 596
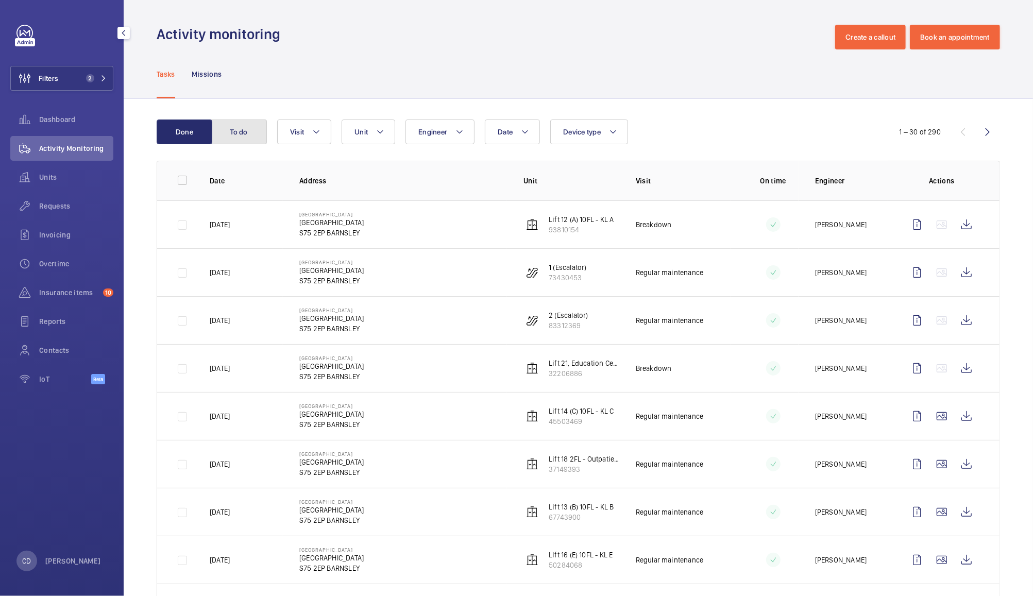
click at [251, 141] on button "To do" at bounding box center [239, 132] width 56 height 25
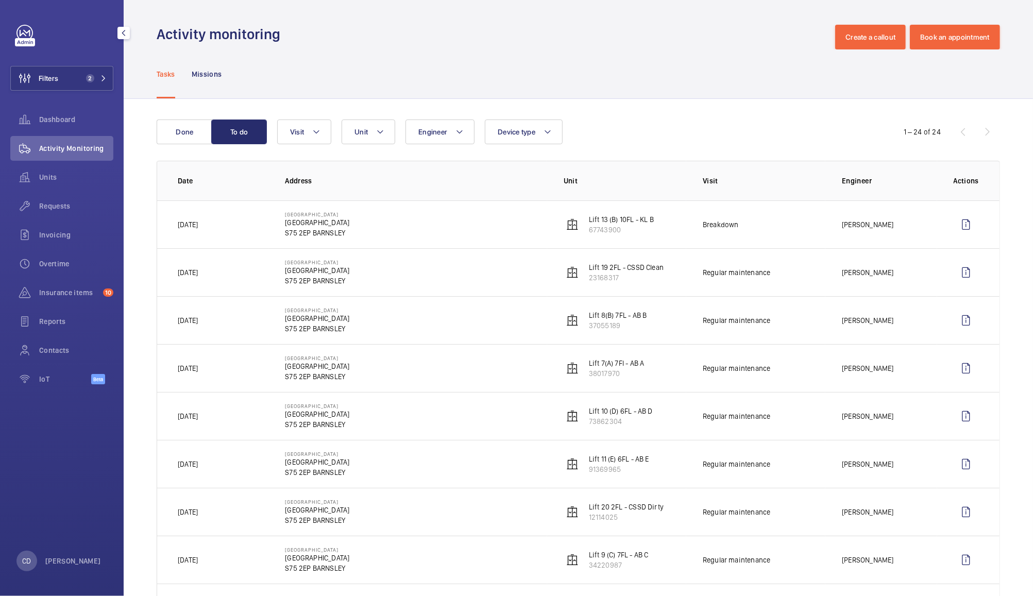
click at [371, 227] on td "Barnsley Hospital Barnsley Hospital S75 2EP BARNSLEY" at bounding box center [408, 225] width 279 height 48
click at [369, 138] on button "Unit" at bounding box center [369, 132] width 54 height 25
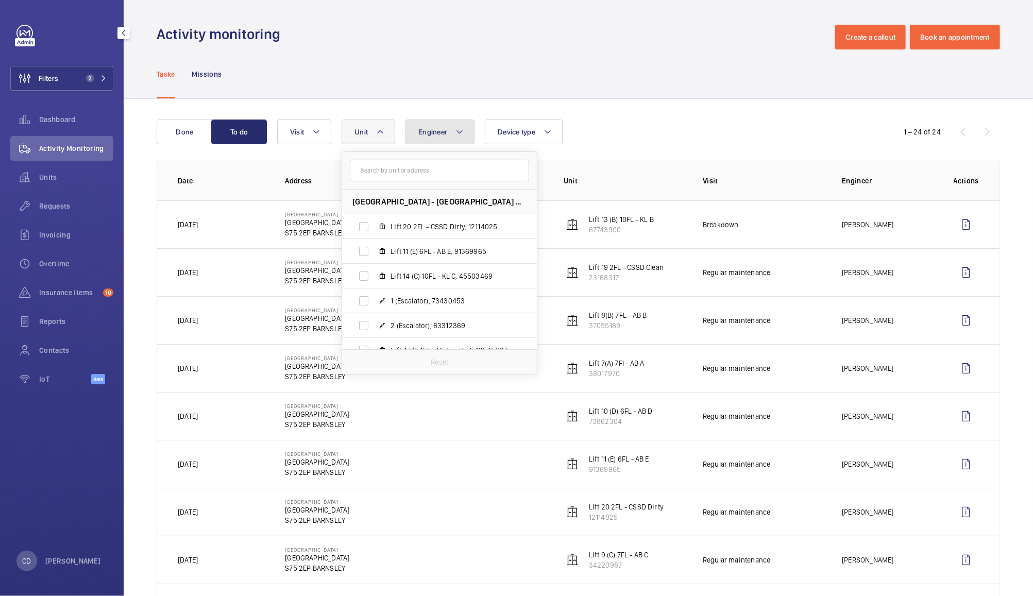
click at [445, 132] on span "Engineer" at bounding box center [433, 132] width 29 height 8
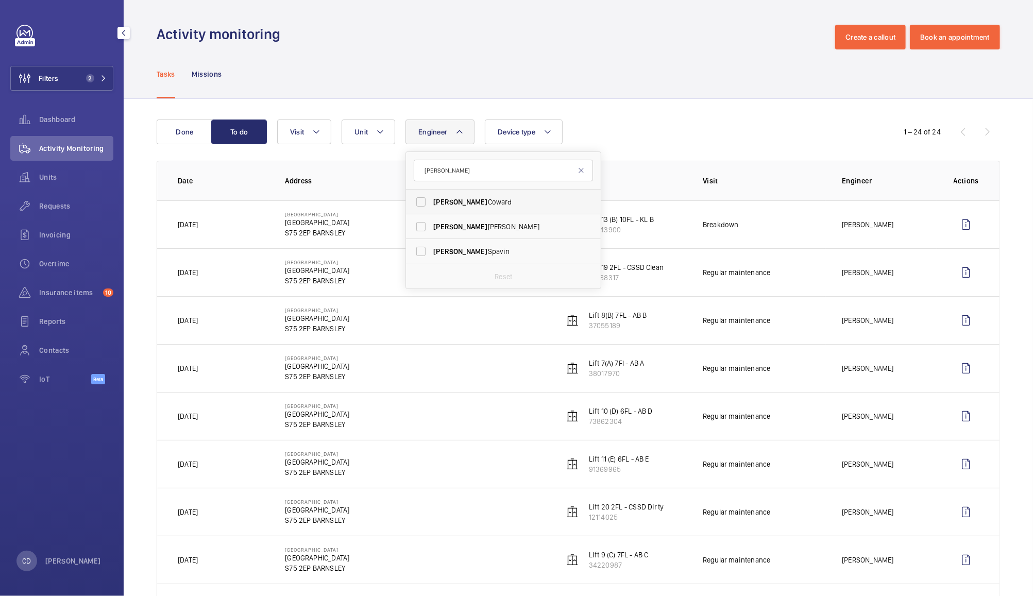
type input "sean"
click at [471, 204] on span "Sean Coward" at bounding box center [504, 202] width 142 height 10
click at [431, 204] on input "Sean Coward" at bounding box center [421, 202] width 21 height 21
checkbox input "true"
click at [590, 53] on div "Tasks Missions" at bounding box center [579, 73] width 844 height 49
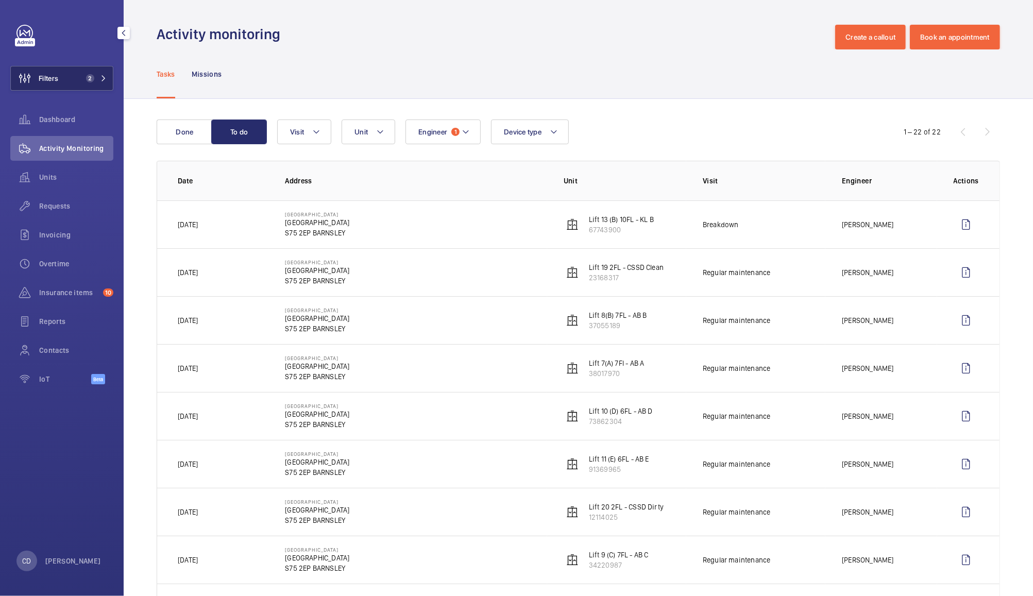
click at [82, 78] on span "2" at bounding box center [88, 78] width 12 height 8
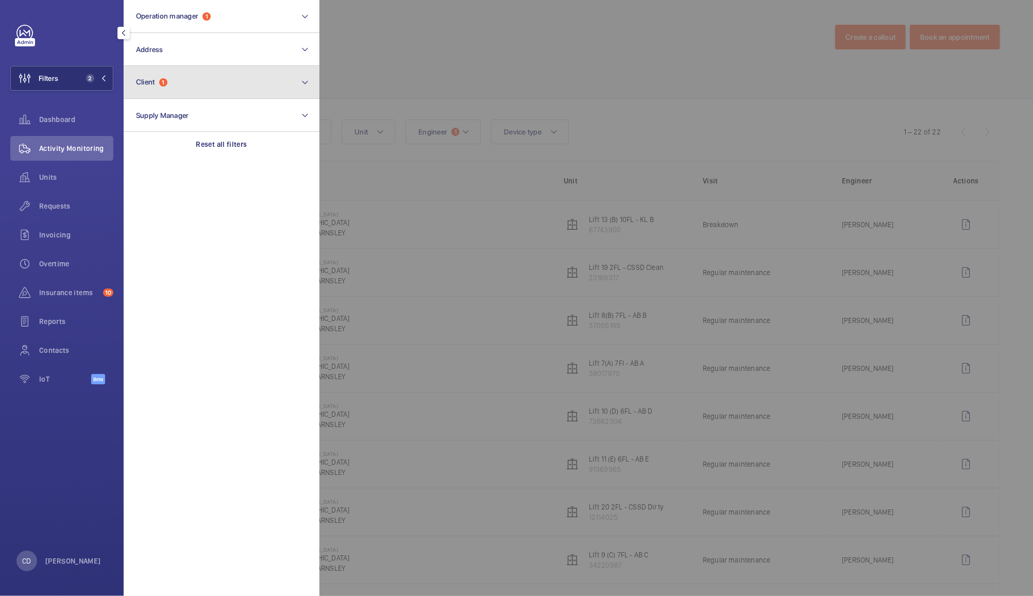
click at [211, 83] on button "Client 1" at bounding box center [222, 82] width 196 height 33
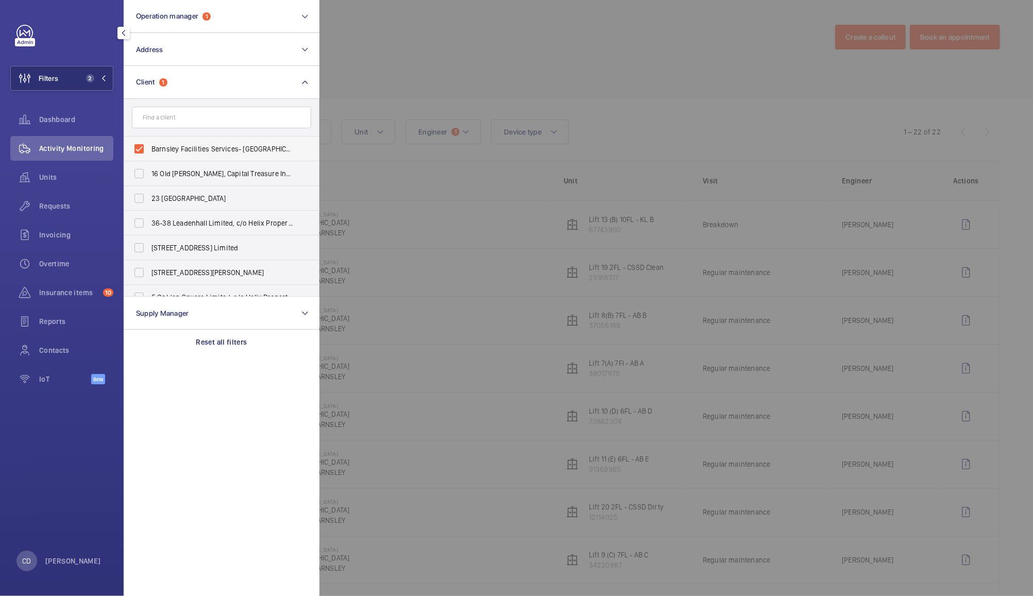
click at [211, 142] on label "Barnsley Facilities Services- [GEOGRAPHIC_DATA]" at bounding box center [213, 149] width 179 height 25
click at [149, 142] on input "Barnsley Facilities Services- [GEOGRAPHIC_DATA]" at bounding box center [139, 149] width 21 height 21
checkbox input "false"
click at [396, 48] on div at bounding box center [836, 298] width 1033 height 596
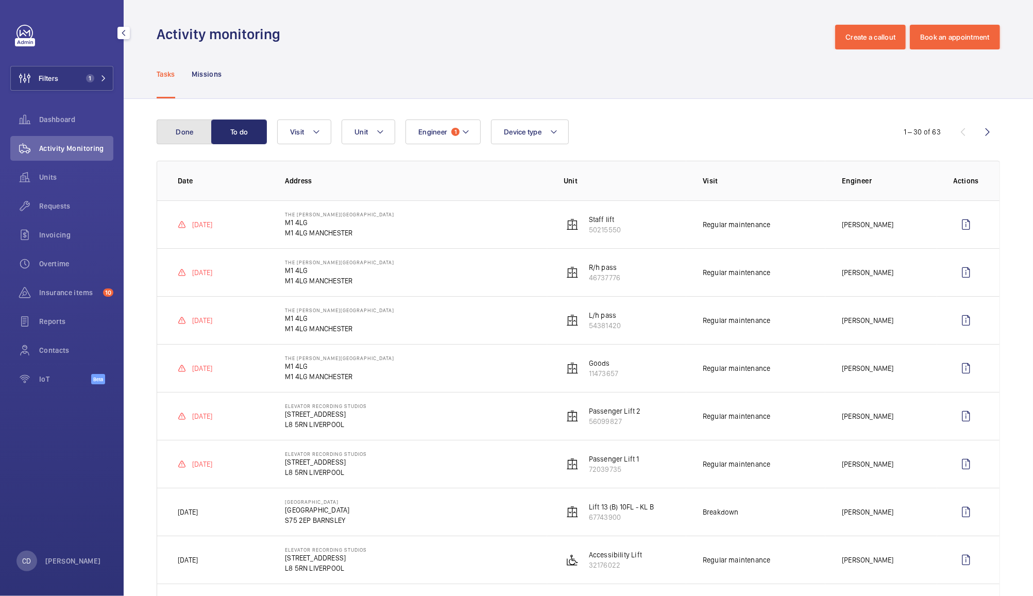
click at [182, 130] on button "Done" at bounding box center [185, 132] width 56 height 25
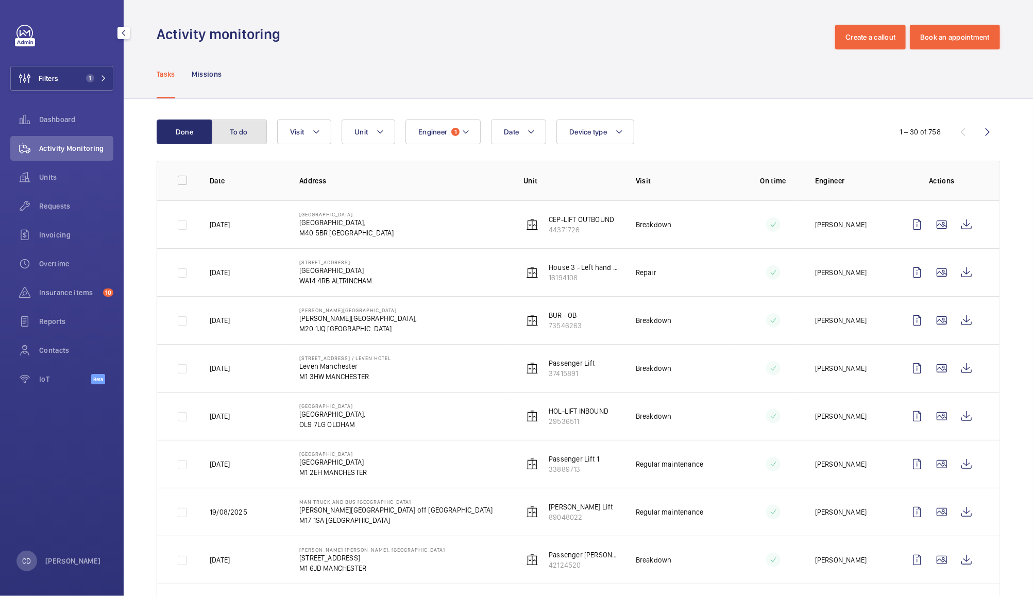
click at [254, 136] on button "To do" at bounding box center [239, 132] width 56 height 25
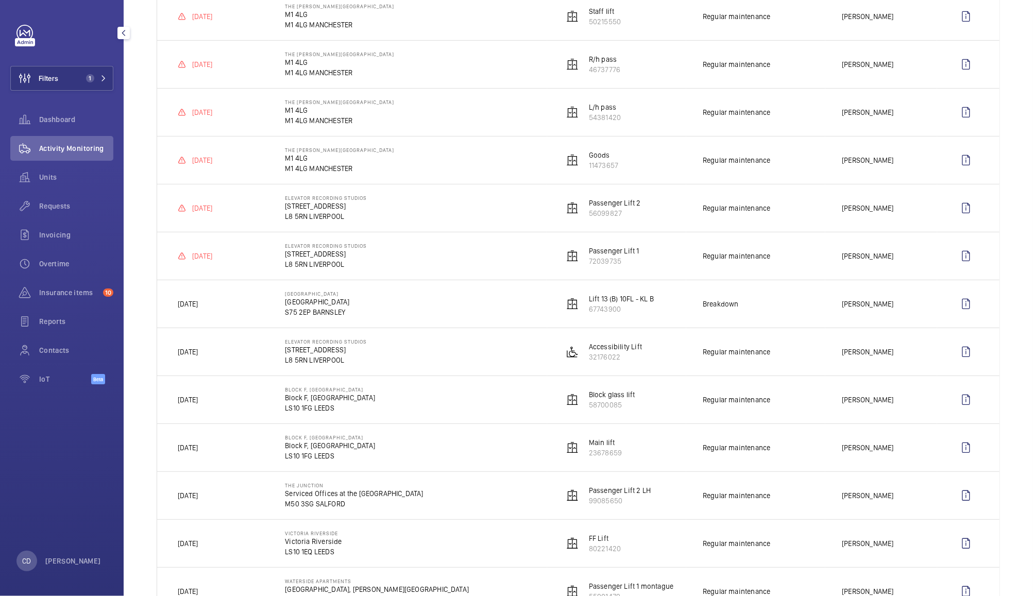
scroll to position [209, 0]
